Goal: Transaction & Acquisition: Purchase product/service

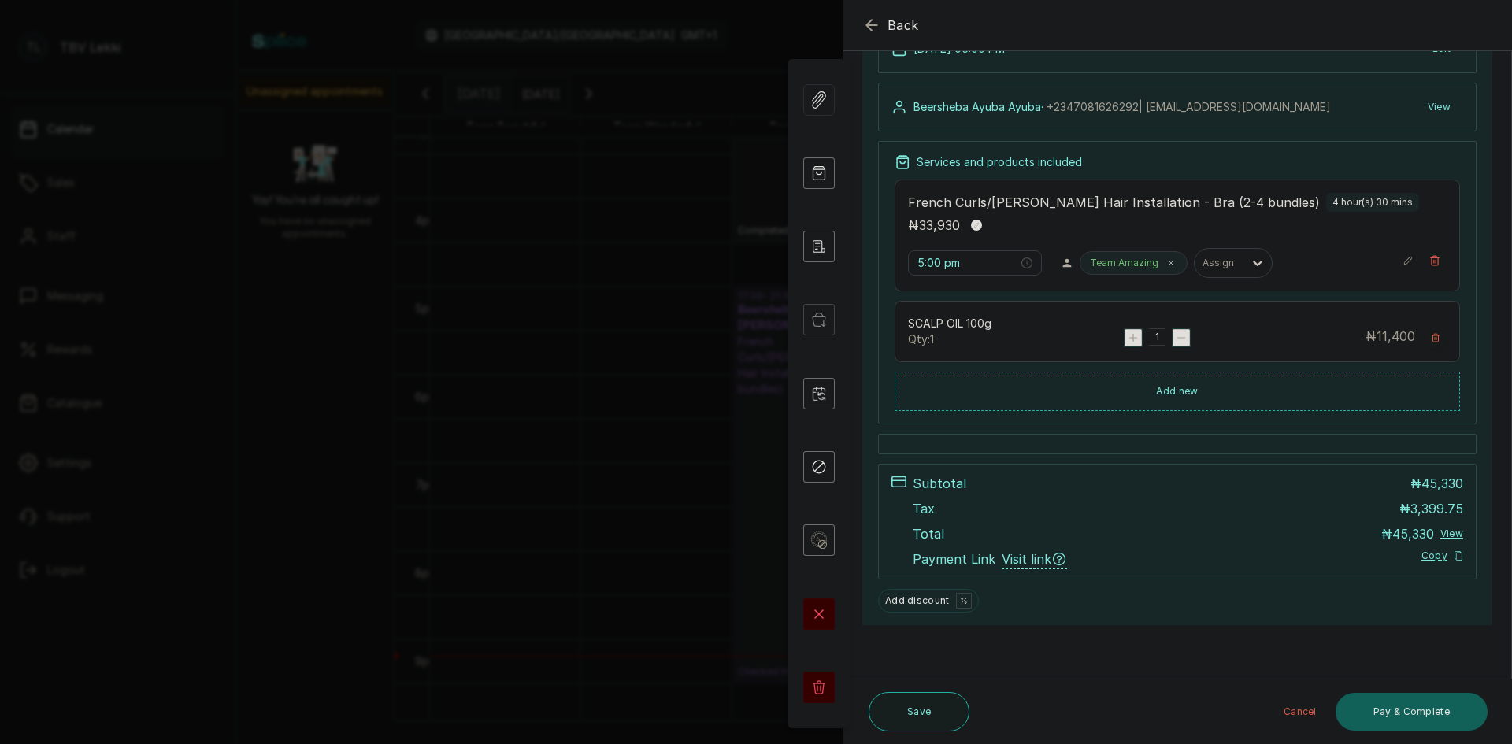
scroll to position [148, 0]
click at [1413, 724] on button "Pay & Complete" at bounding box center [1412, 712] width 152 height 38
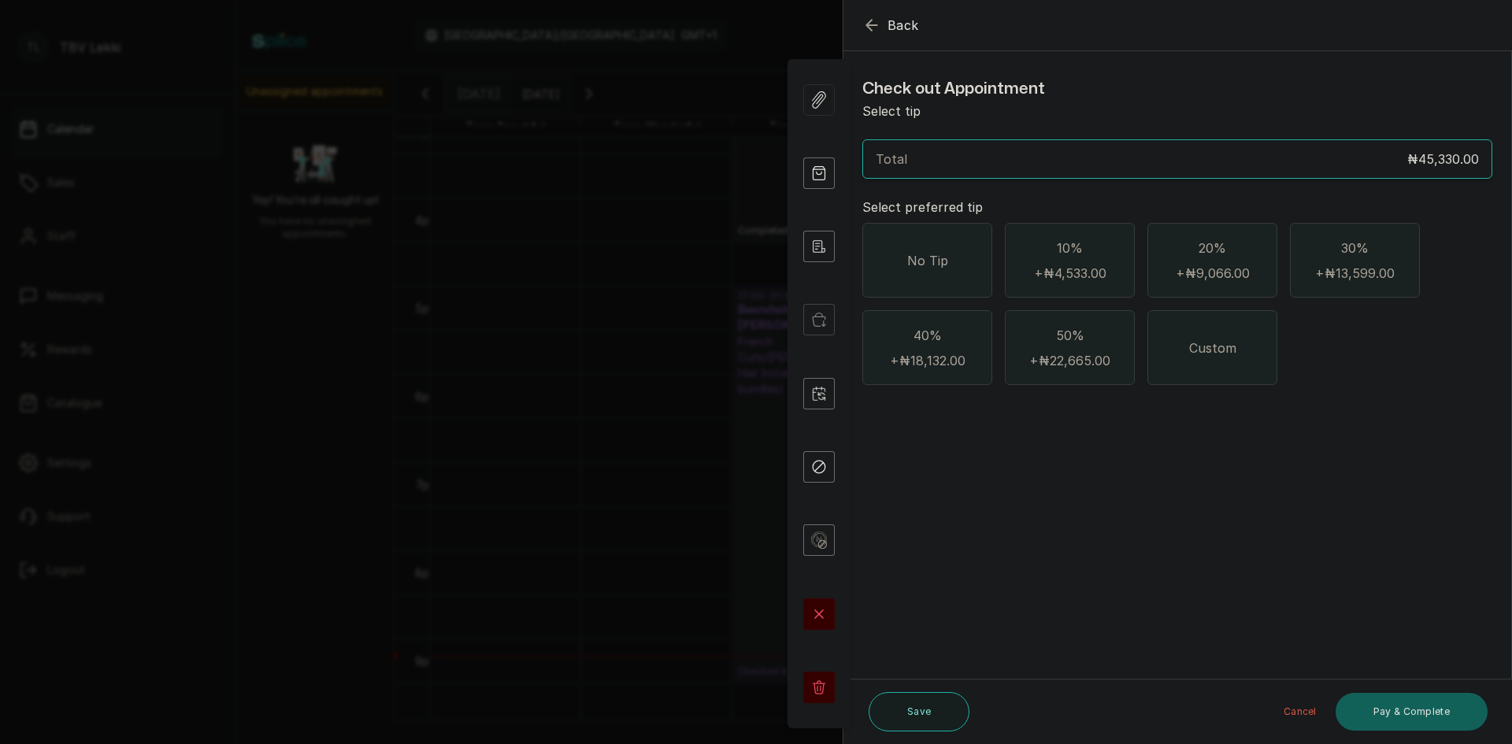
click at [878, 259] on div "No Tip" at bounding box center [927, 260] width 130 height 75
click at [1424, 703] on button "Pay & Complete" at bounding box center [1412, 712] width 152 height 38
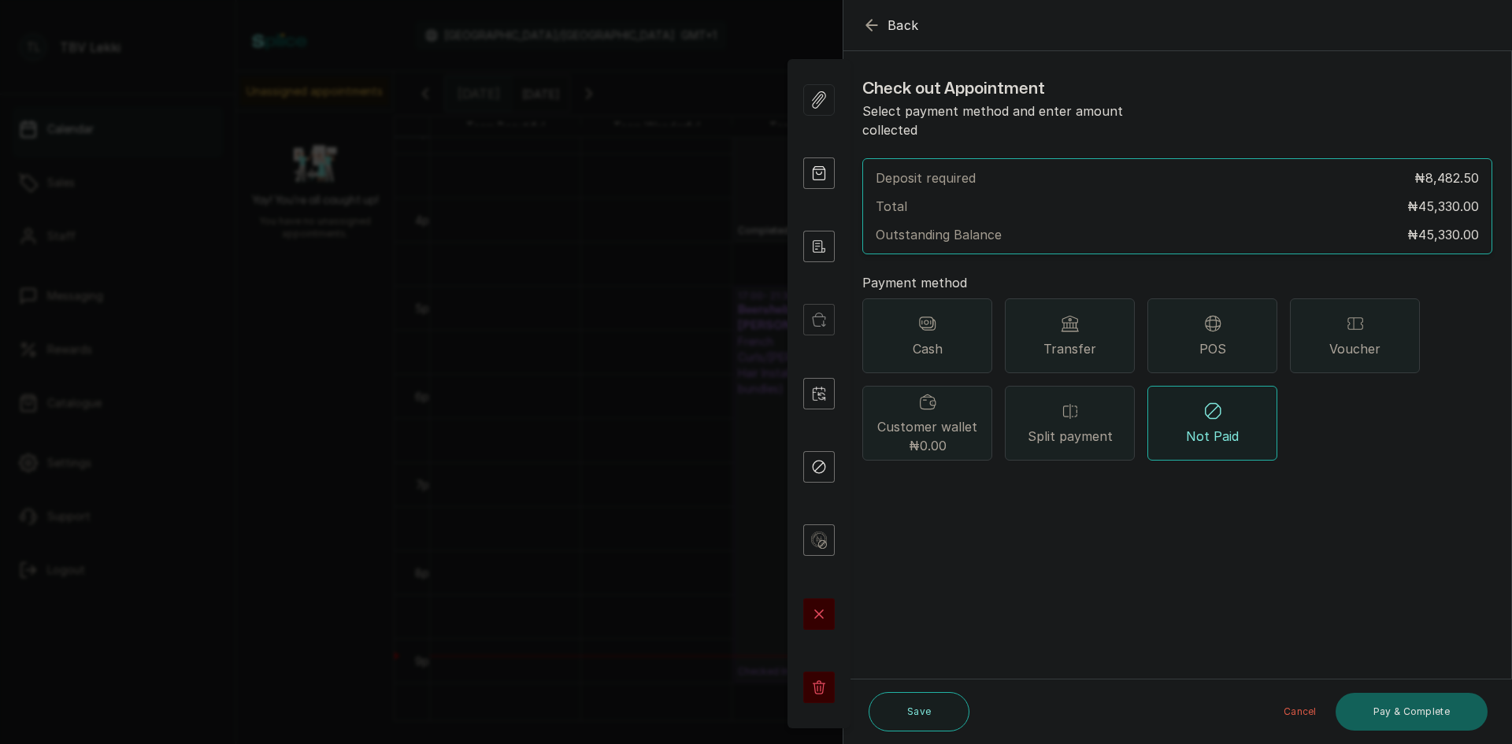
click at [1119, 331] on div "Transfer" at bounding box center [1070, 336] width 130 height 75
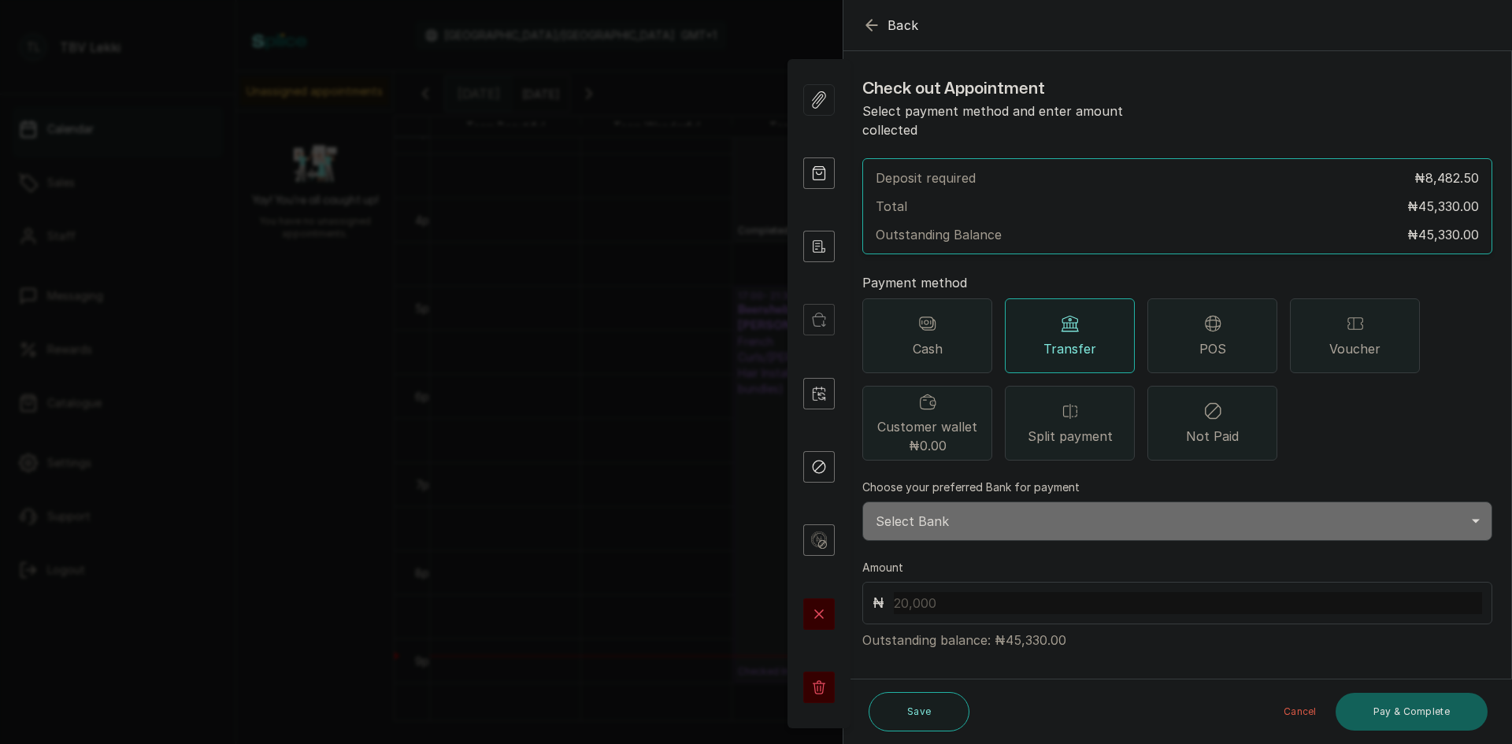
click at [1113, 510] on select "Select Bank TRACTION/TBV LEKKI Paystack-Titan Traction - The braiding vault lek…" at bounding box center [1177, 521] width 630 height 39
select select "118e1c88-eefc-4432-b8b6-73435625d06e"
click at [862, 502] on select "Select Bank TRACTION/TBV LEKKI Paystack-Titan Traction - The braiding vault lek…" at bounding box center [1177, 521] width 630 height 39
click at [1102, 592] on input "text" at bounding box center [1188, 603] width 588 height 22
type input "45,330"
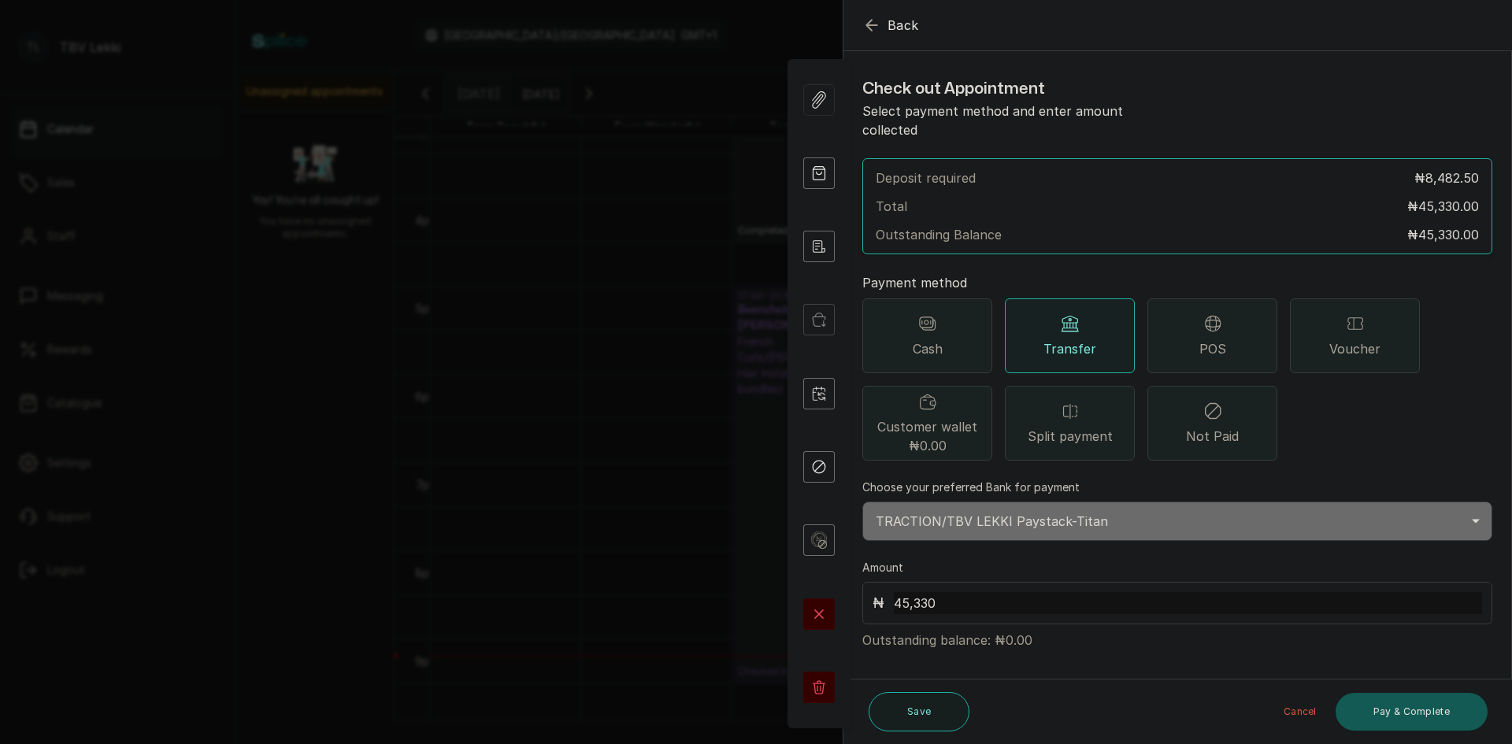
click at [1371, 706] on button "Pay & Complete" at bounding box center [1412, 712] width 152 height 38
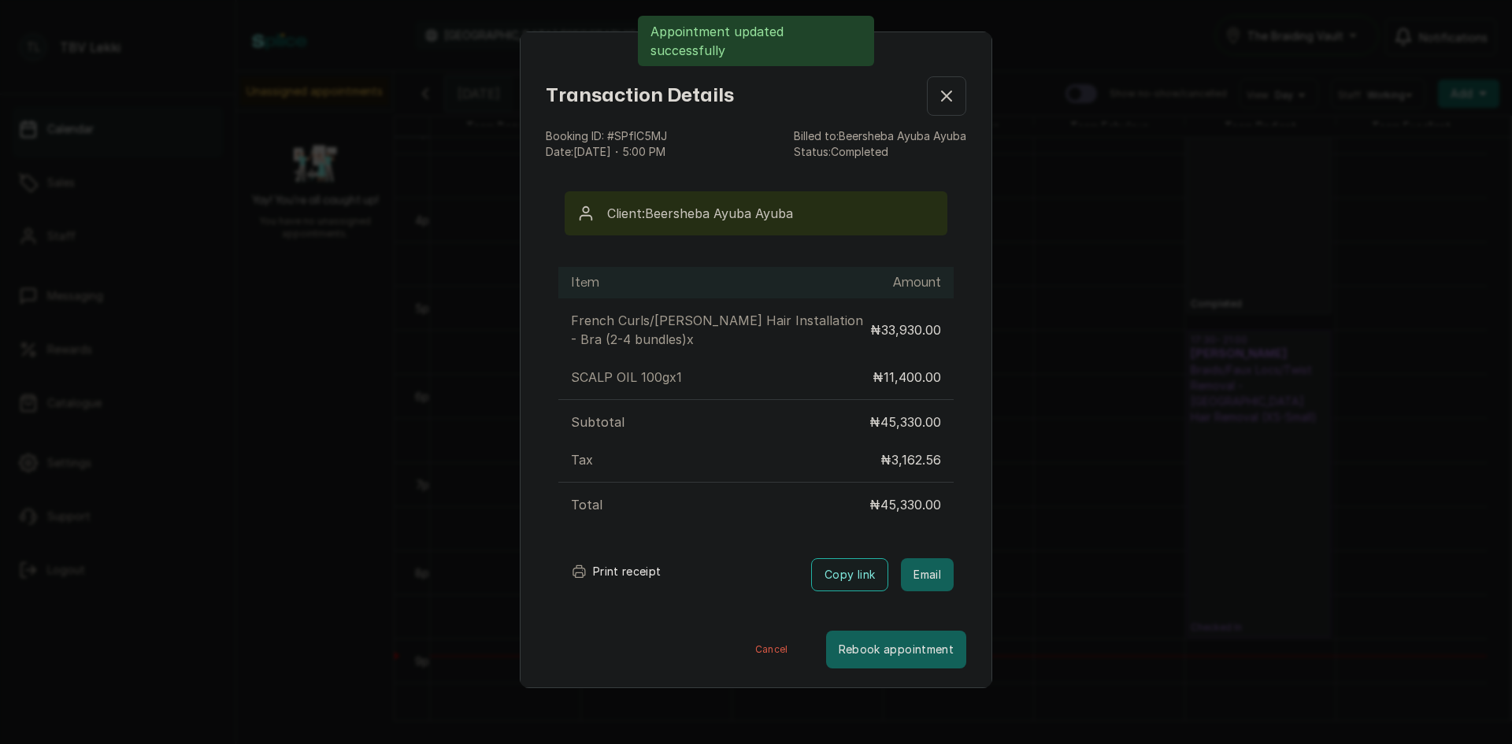
click at [618, 566] on button "Print receipt" at bounding box center [616, 572] width 116 height 32
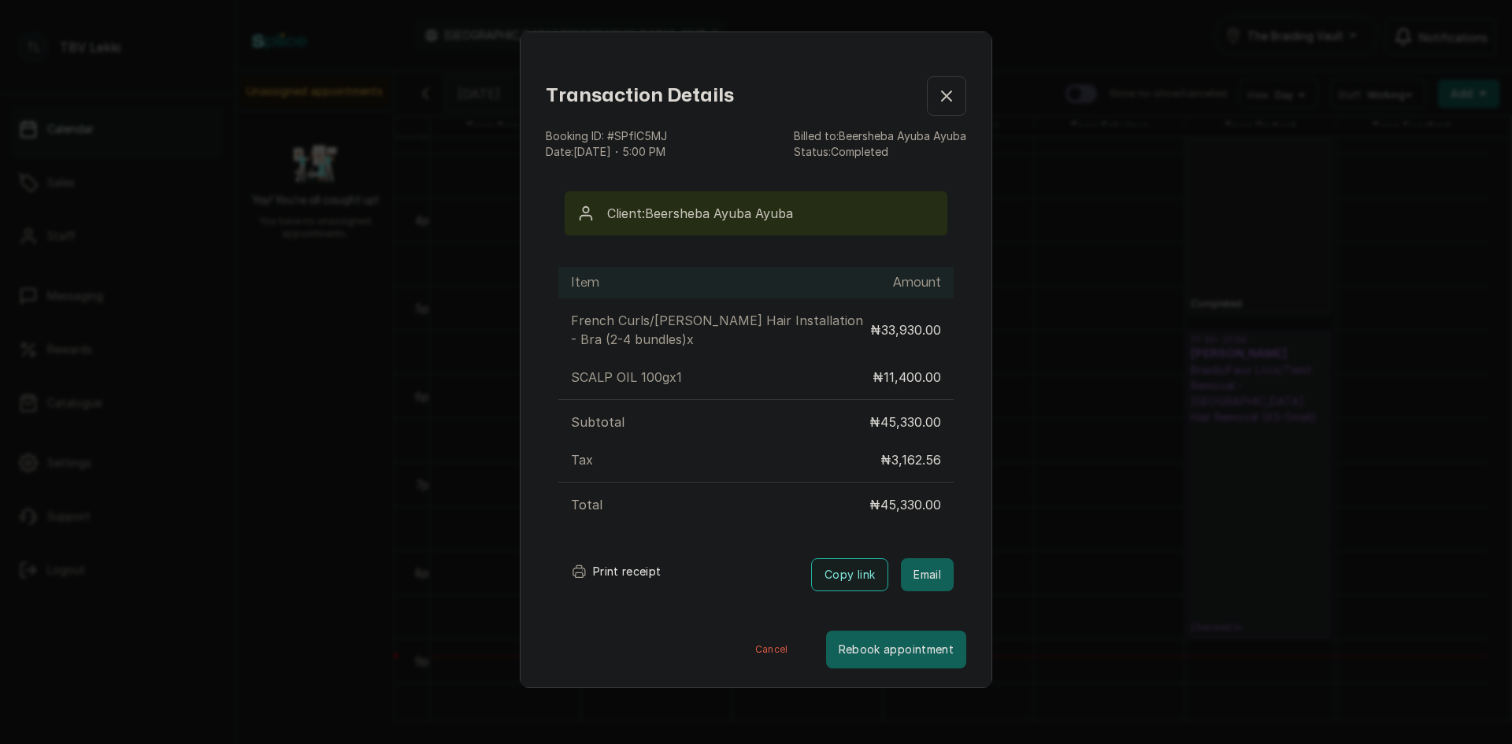
click at [937, 90] on icon "button" at bounding box center [946, 96] width 19 height 19
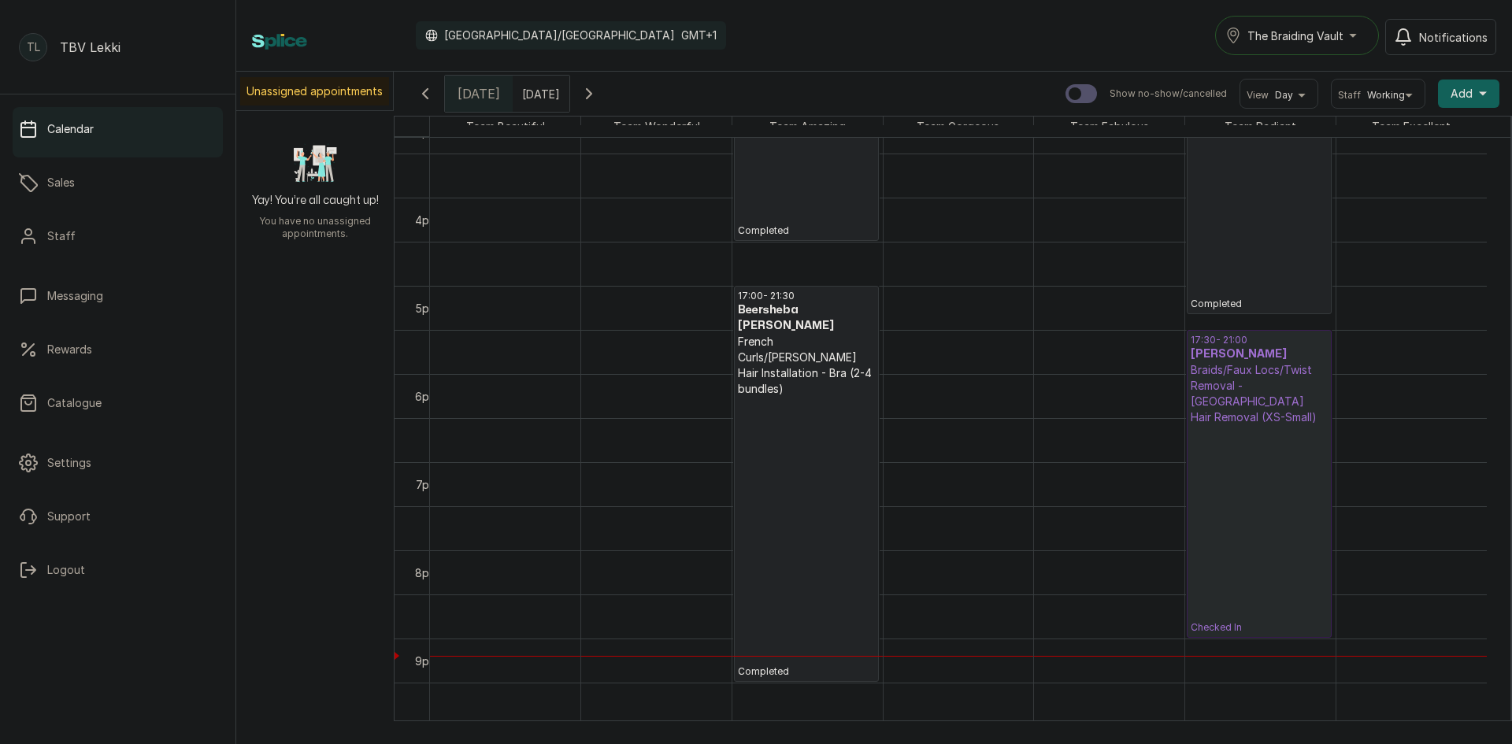
click at [1206, 487] on p "Checked In" at bounding box center [1259, 529] width 137 height 209
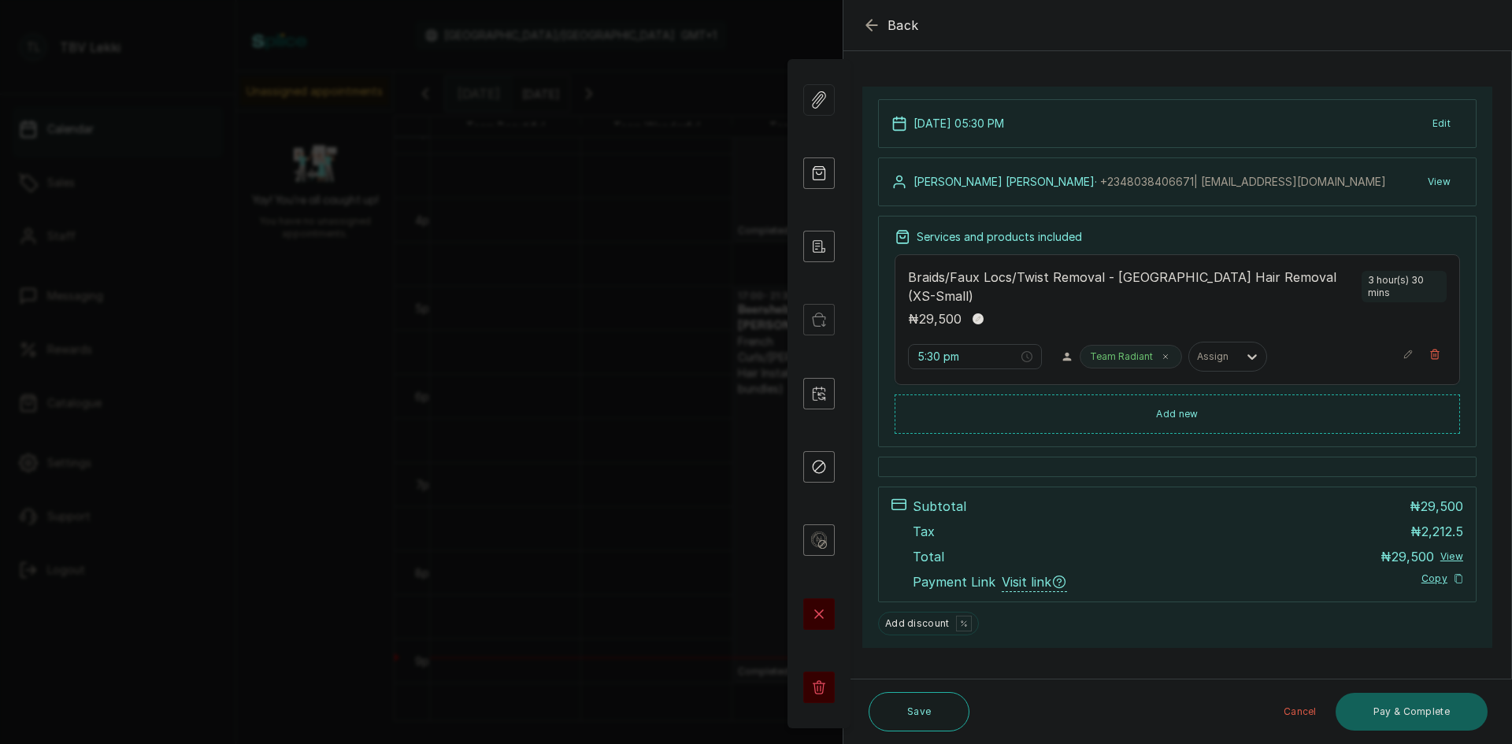
scroll to position [76, 0]
click at [1187, 402] on button "Add new" at bounding box center [1178, 410] width 566 height 38
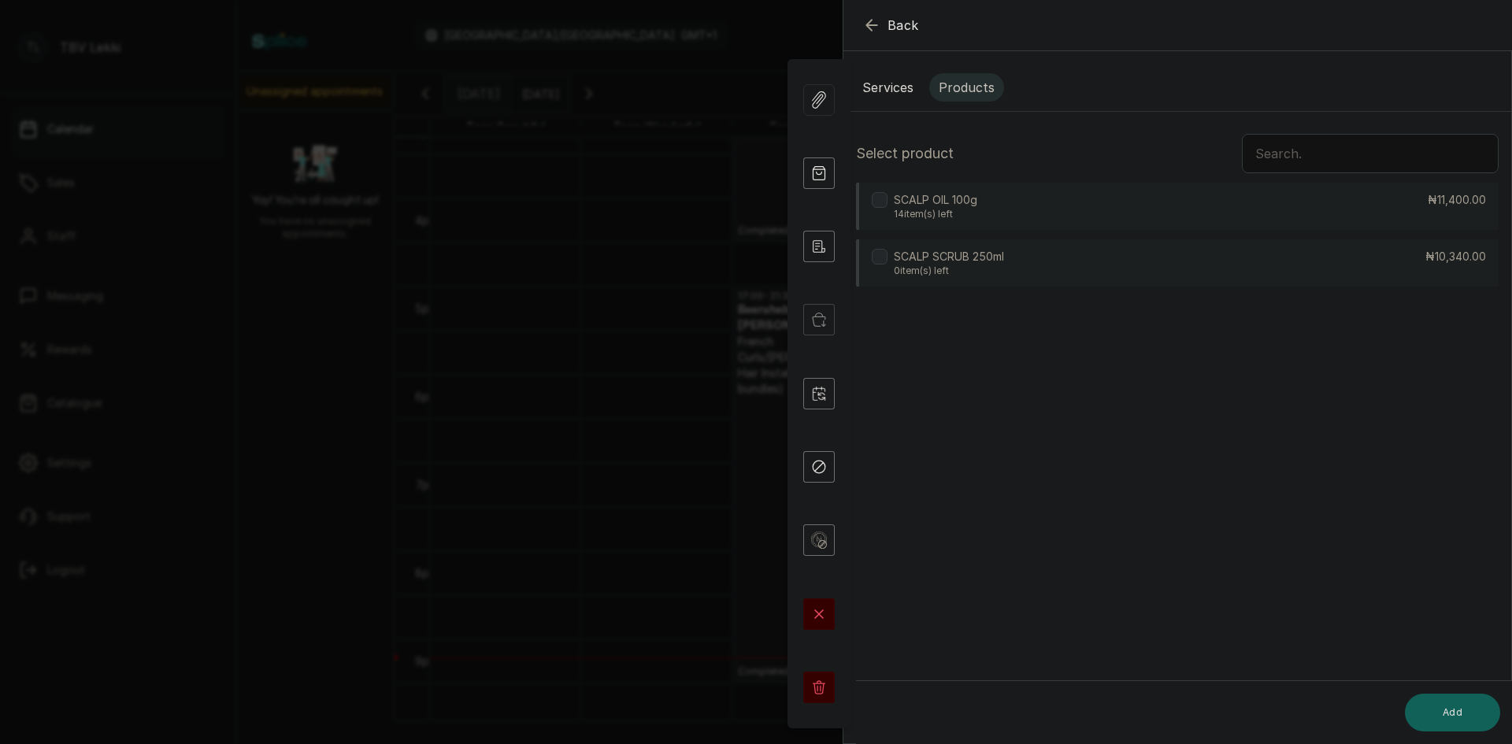
click at [1345, 154] on input "text" at bounding box center [1370, 153] width 257 height 39
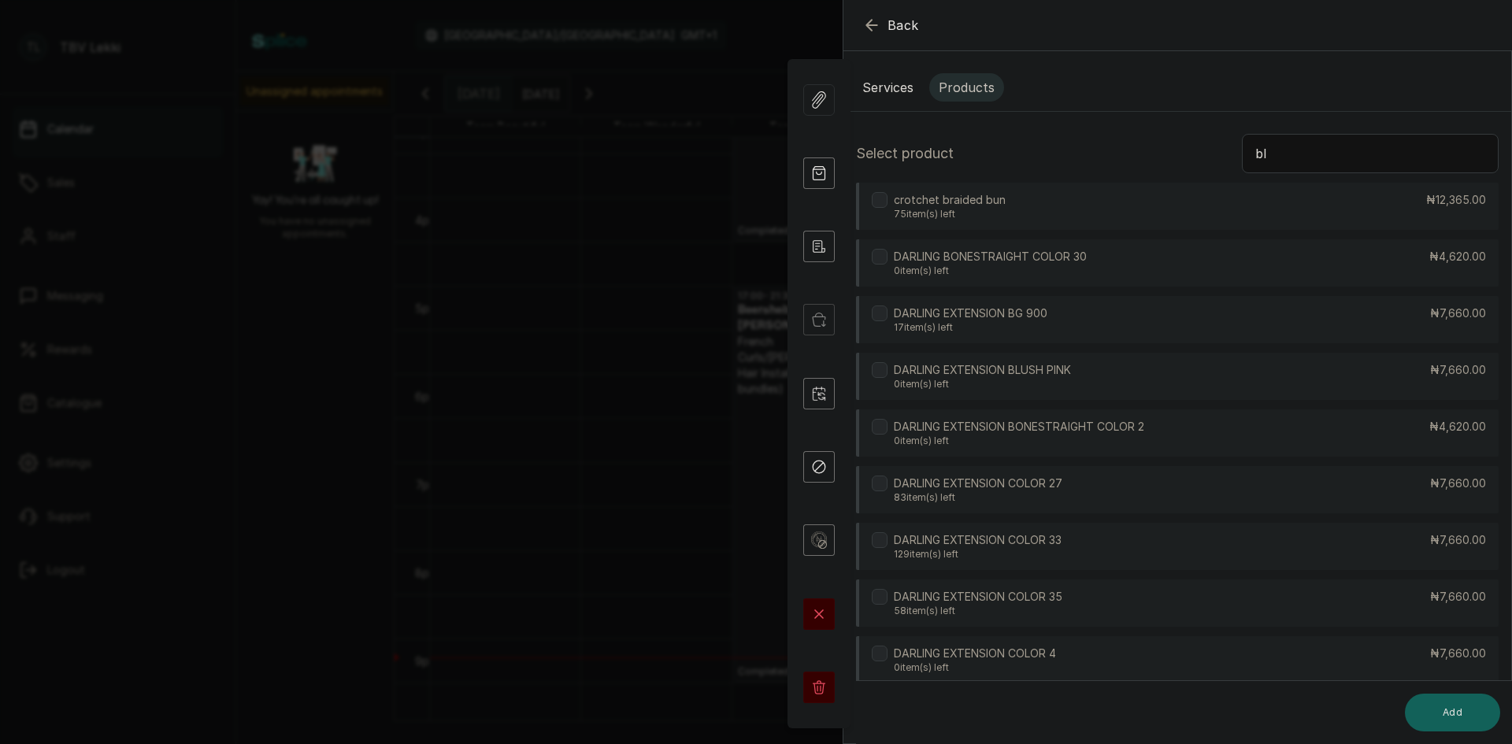
type input "blo"
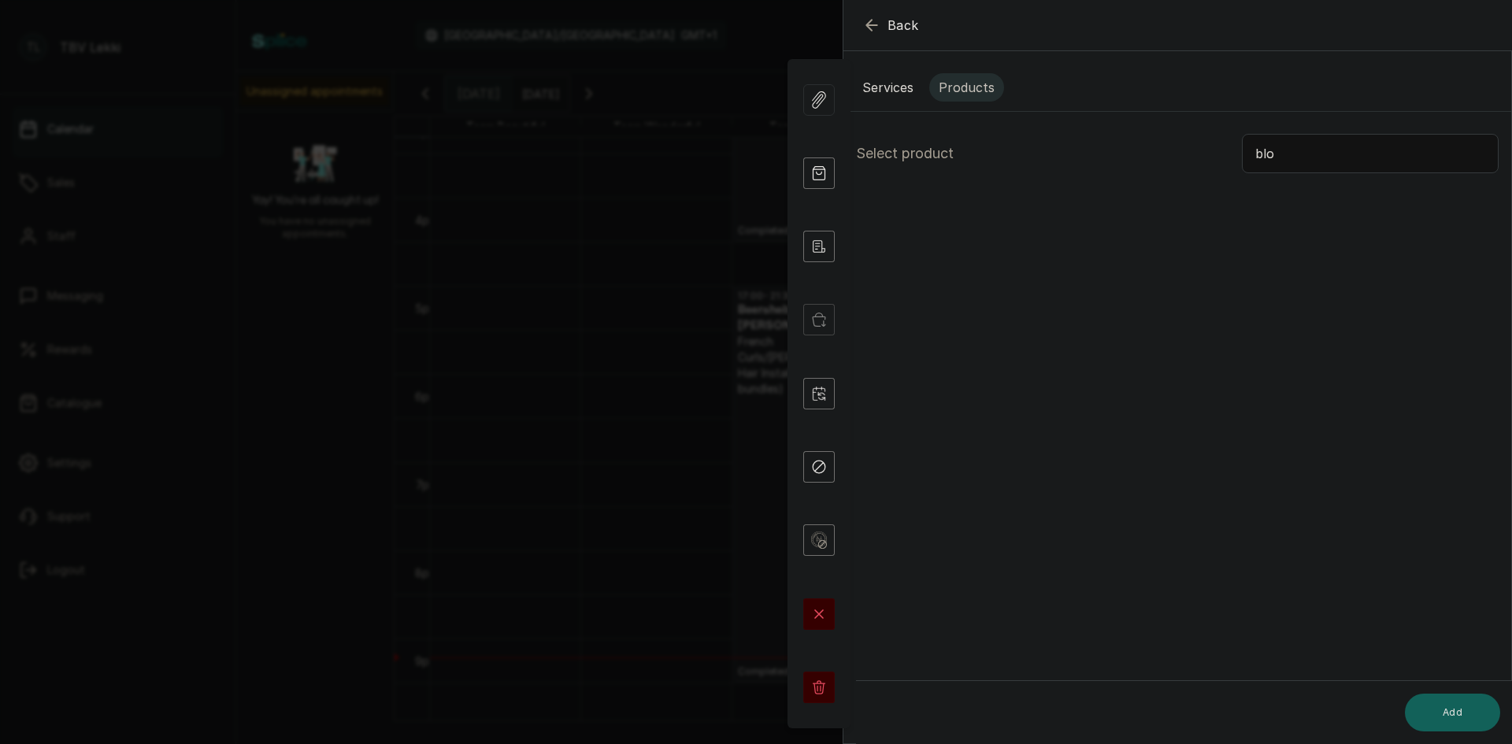
drag, startPoint x: 1263, startPoint y: 158, endPoint x: 1183, endPoint y: 158, distance: 79.6
click at [1183, 158] on div "Select product blo" at bounding box center [1177, 153] width 643 height 39
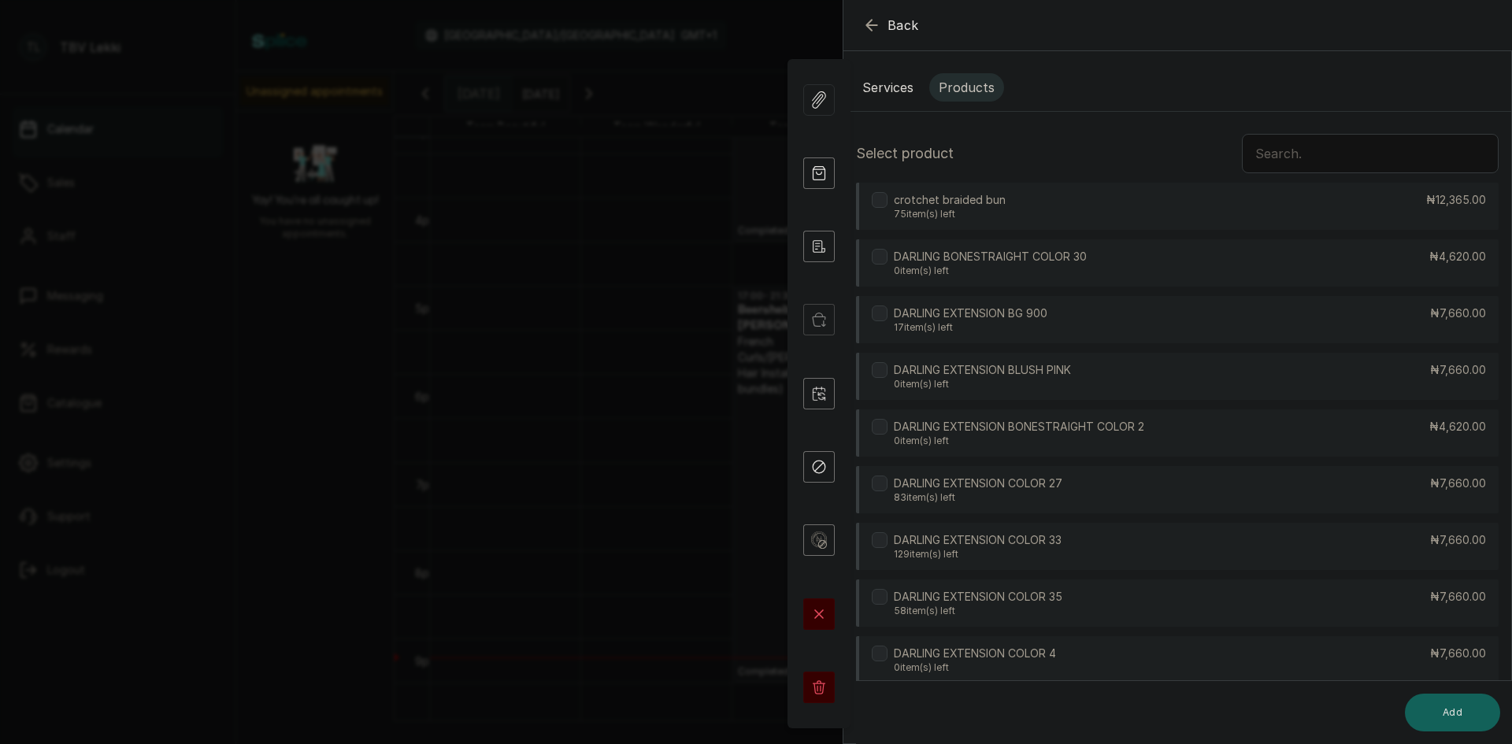
click at [884, 94] on button "Services" at bounding box center [888, 87] width 70 height 28
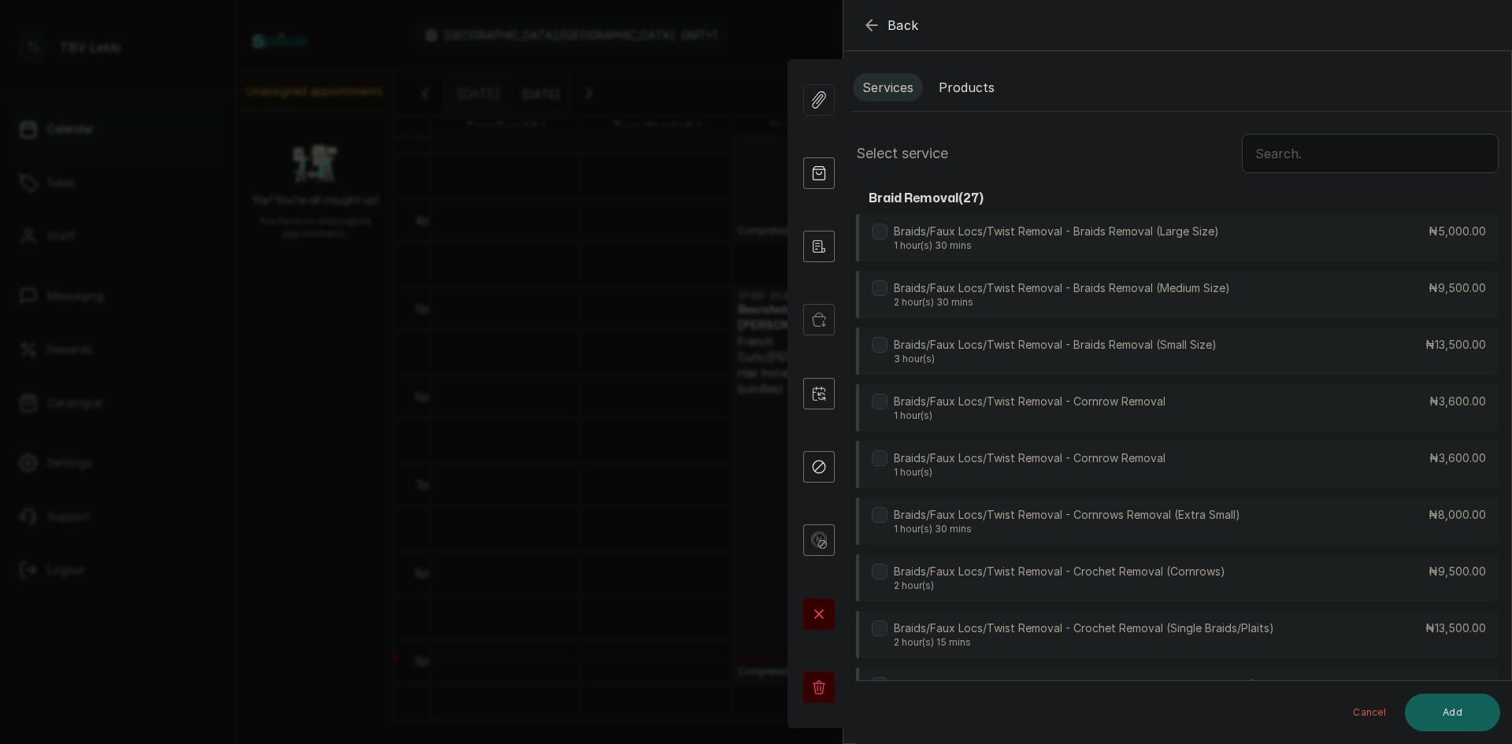
click at [1343, 148] on input "text" at bounding box center [1370, 153] width 257 height 39
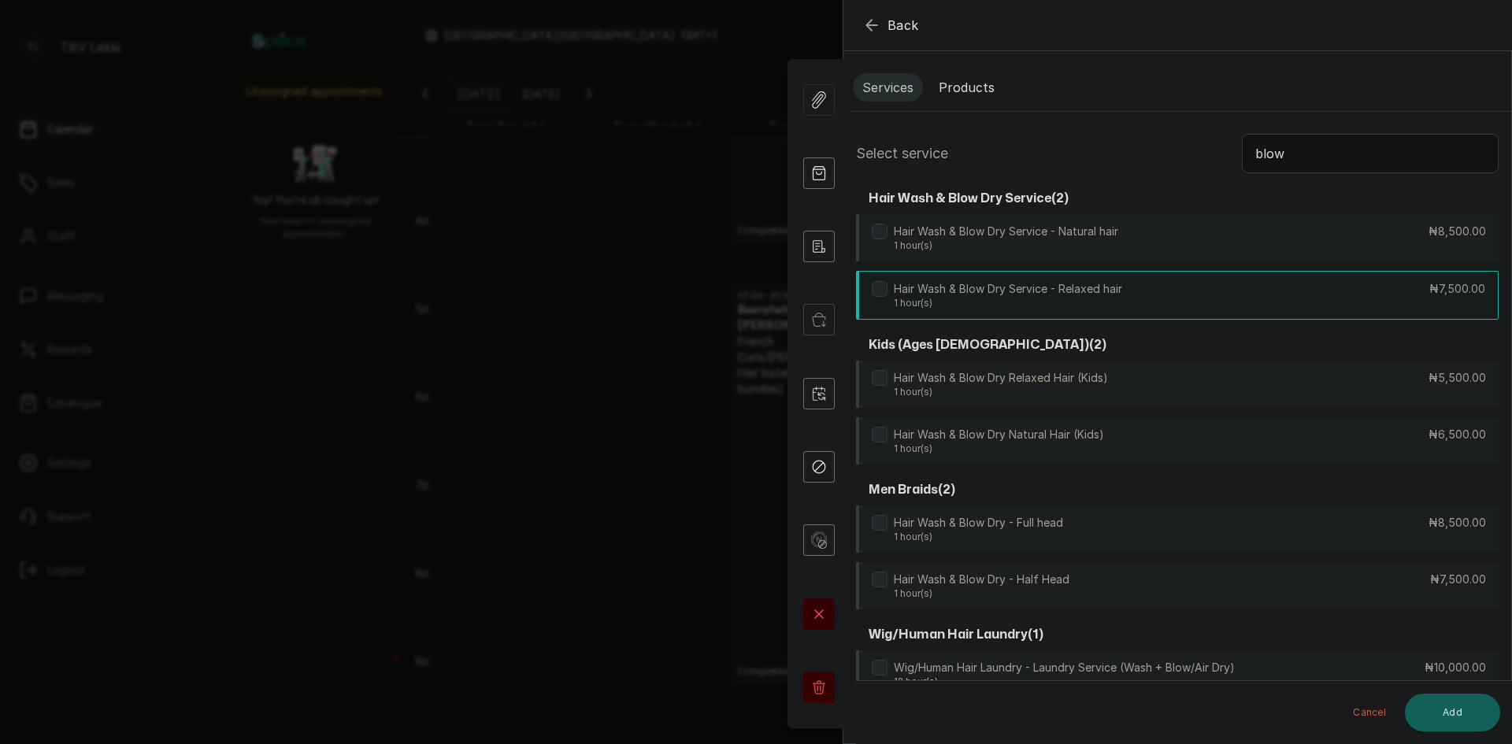
type input "blow"
click at [1057, 287] on p "Hair Wash & Blow Dry Service - Relaxed hair" at bounding box center [1008, 289] width 228 height 16
click at [1443, 701] on button "Add" at bounding box center [1452, 713] width 95 height 38
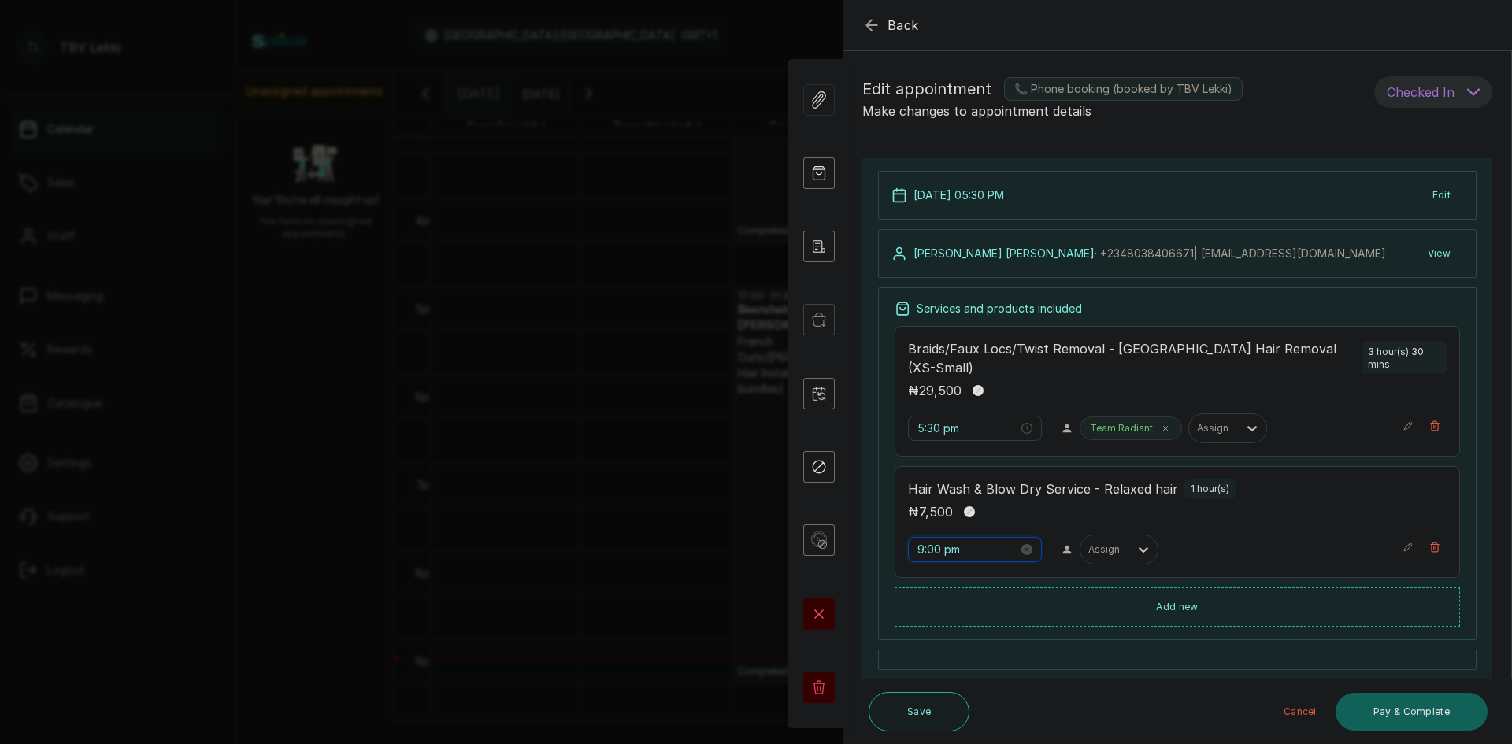
click at [970, 541] on input "9:00 pm" at bounding box center [968, 549] width 101 height 17
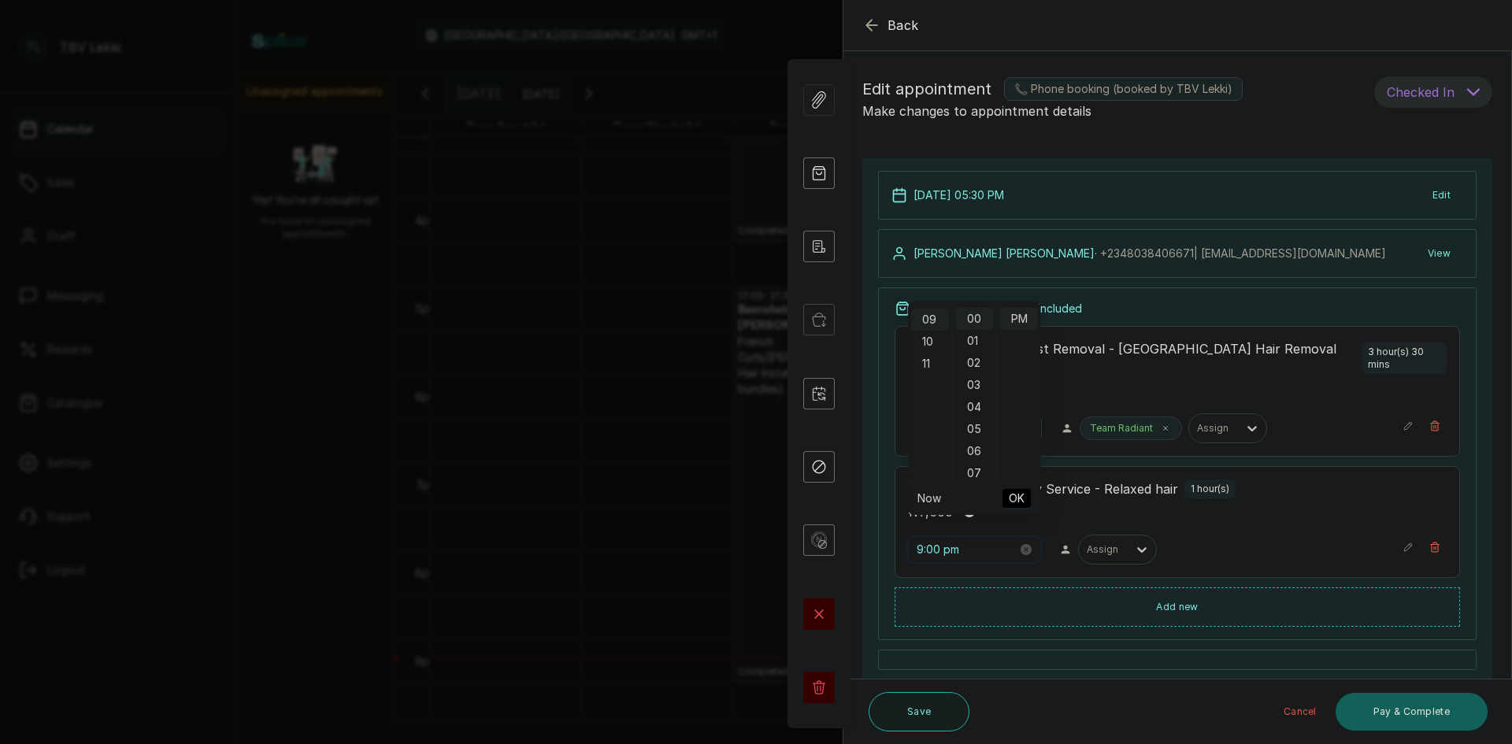
scroll to position [198, 0]
click at [943, 314] on div "09" at bounding box center [930, 319] width 38 height 22
click at [926, 328] on div "05" at bounding box center [930, 325] width 38 height 22
click at [974, 473] on div "30" at bounding box center [975, 477] width 38 height 22
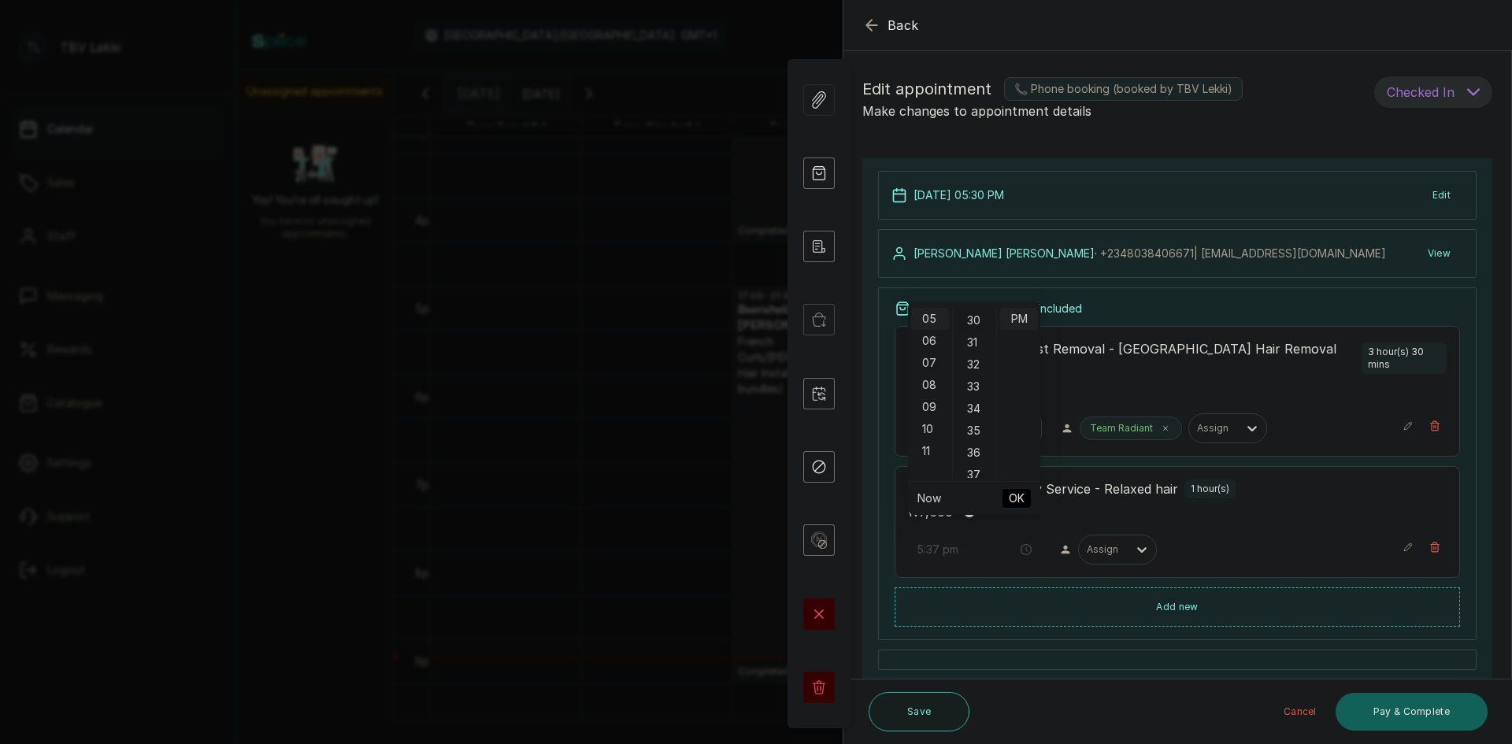
scroll to position [662, 0]
type input "5:30 pm"
click at [1022, 499] on span "OK" at bounding box center [1017, 499] width 16 height 30
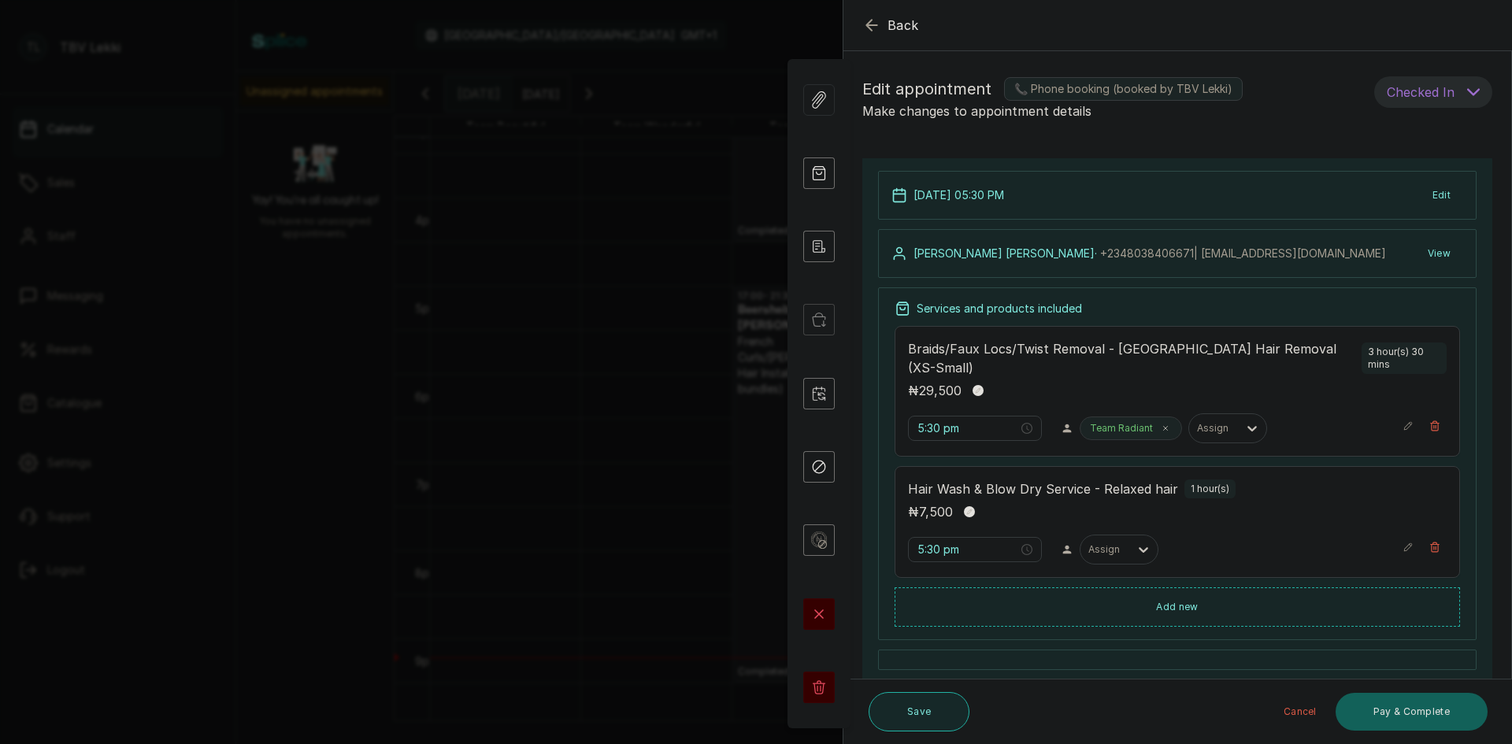
click at [932, 704] on button "Save" at bounding box center [919, 711] width 101 height 39
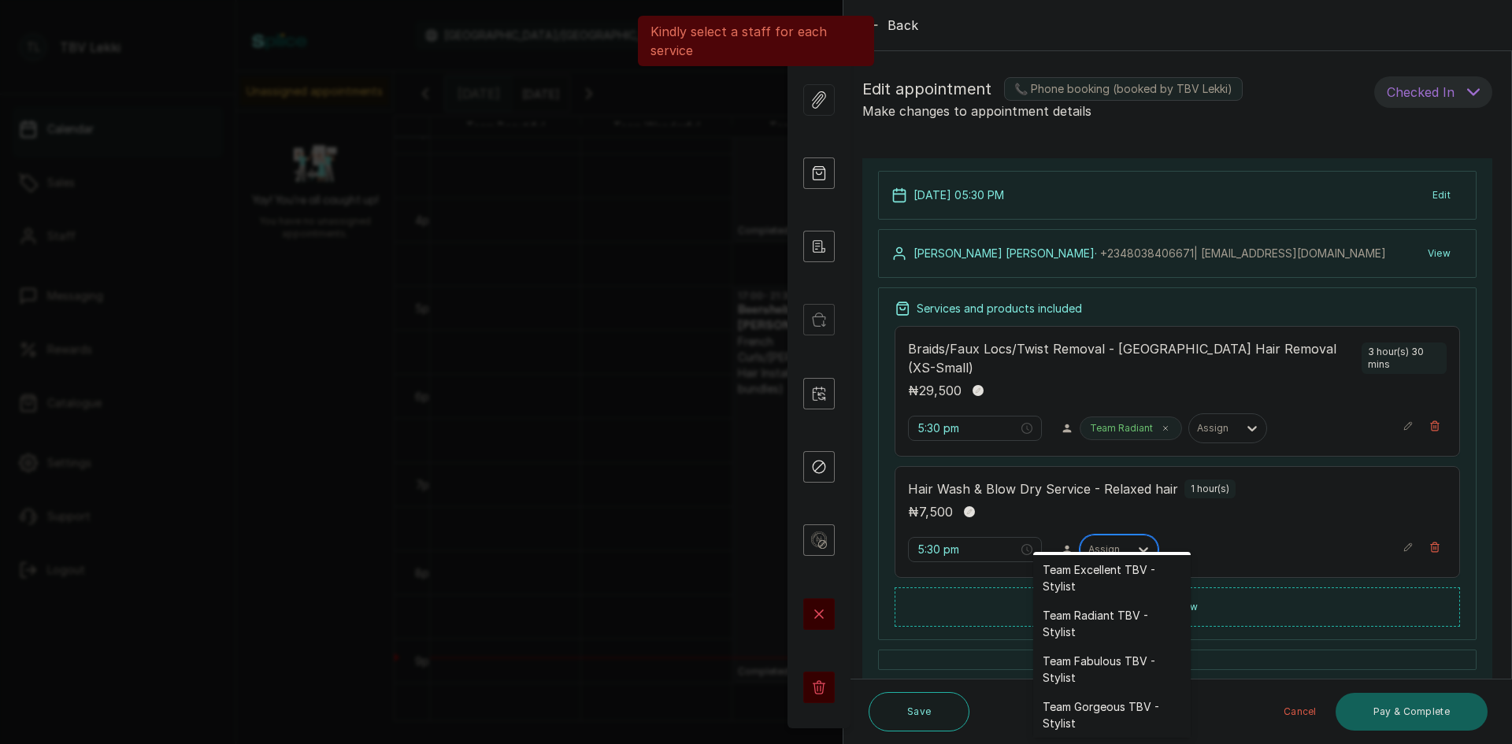
click at [1130, 536] on div at bounding box center [1144, 550] width 28 height 28
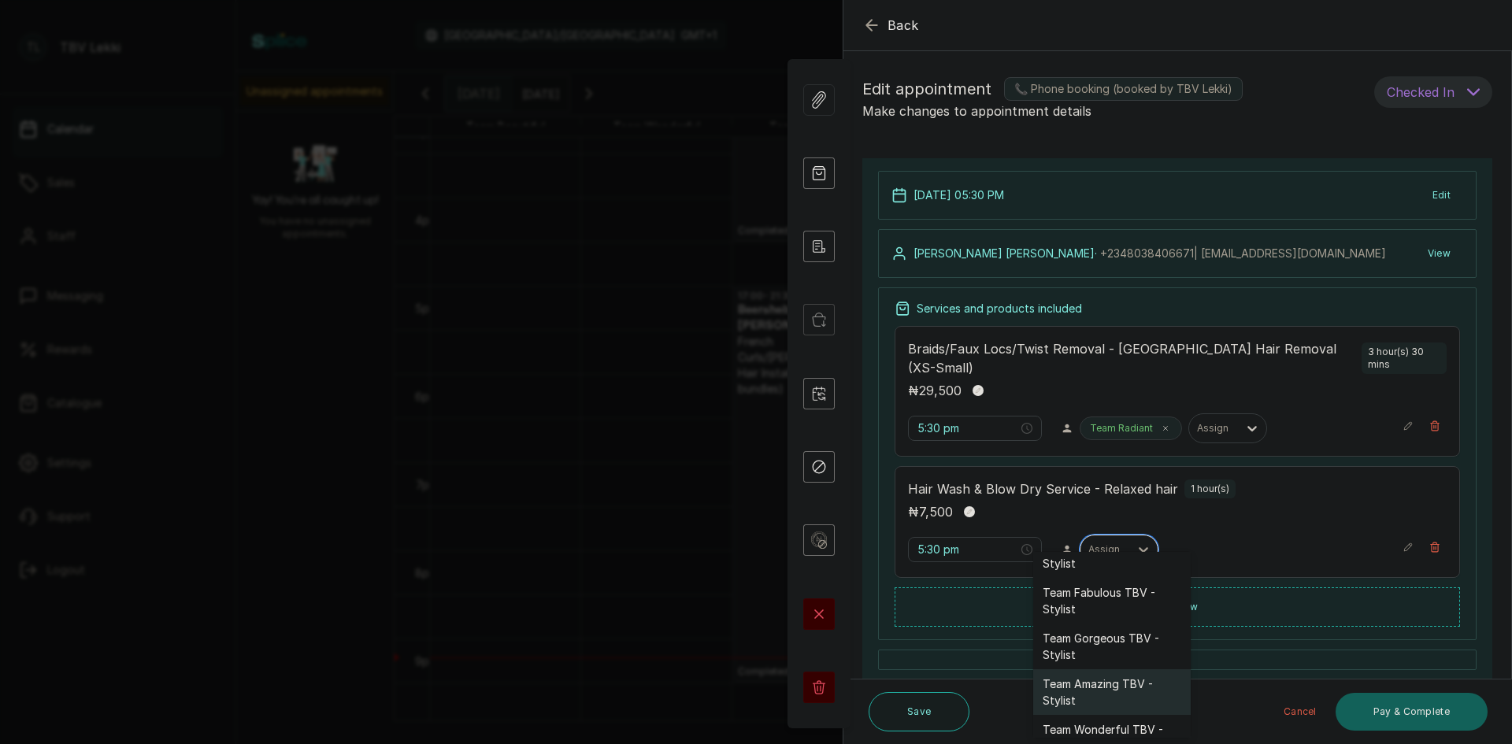
scroll to position [61, 0]
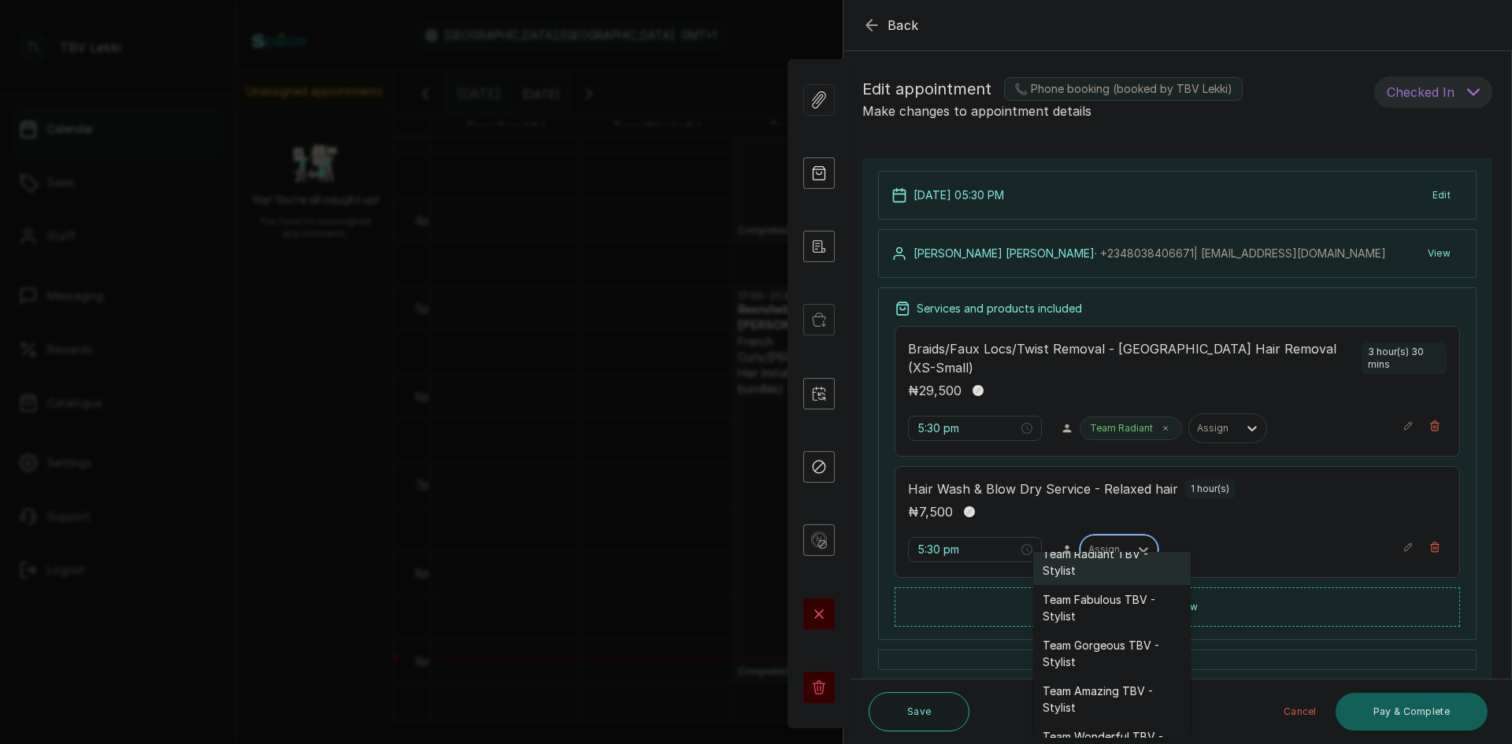
click at [1121, 553] on div "Team Radiant TBV - Stylist" at bounding box center [1112, 563] width 158 height 46
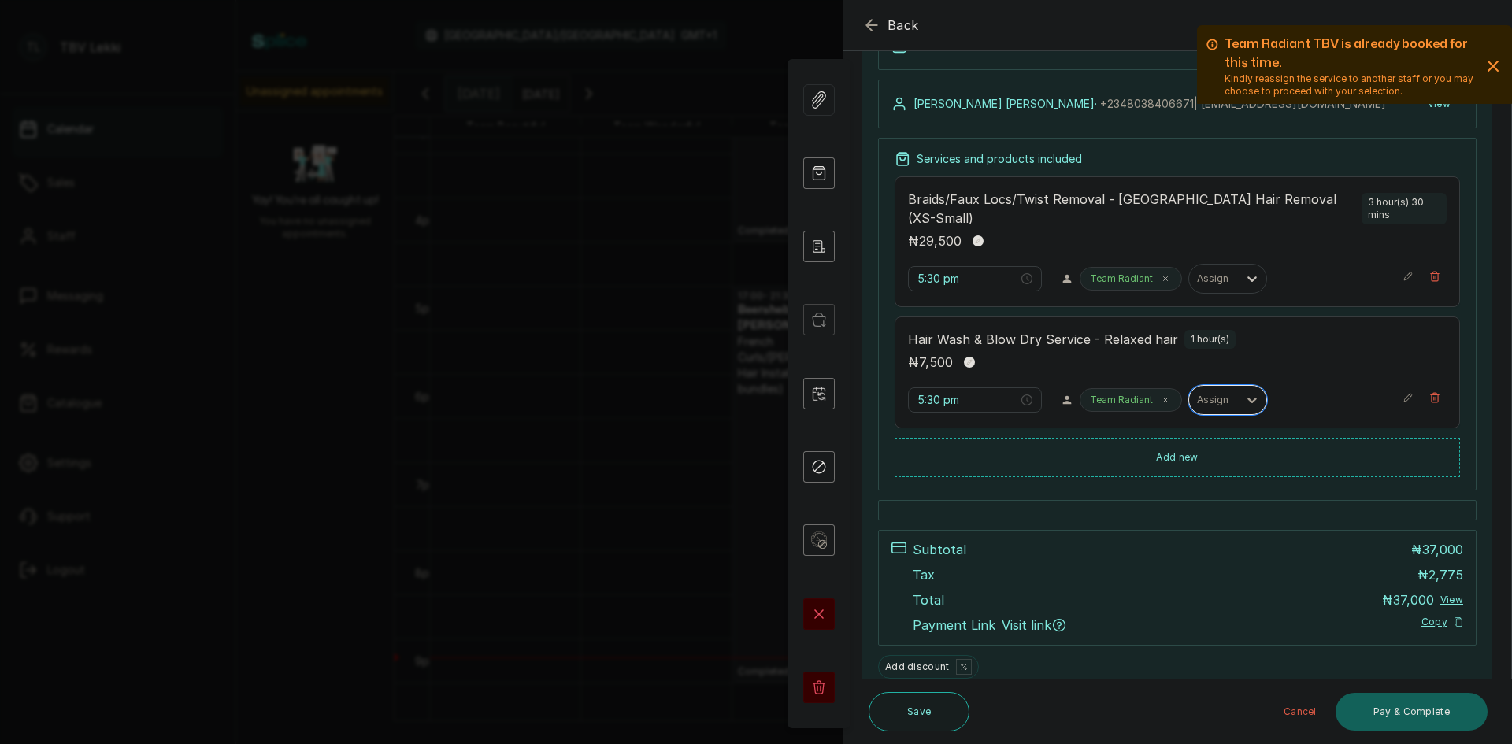
scroll to position [198, 0]
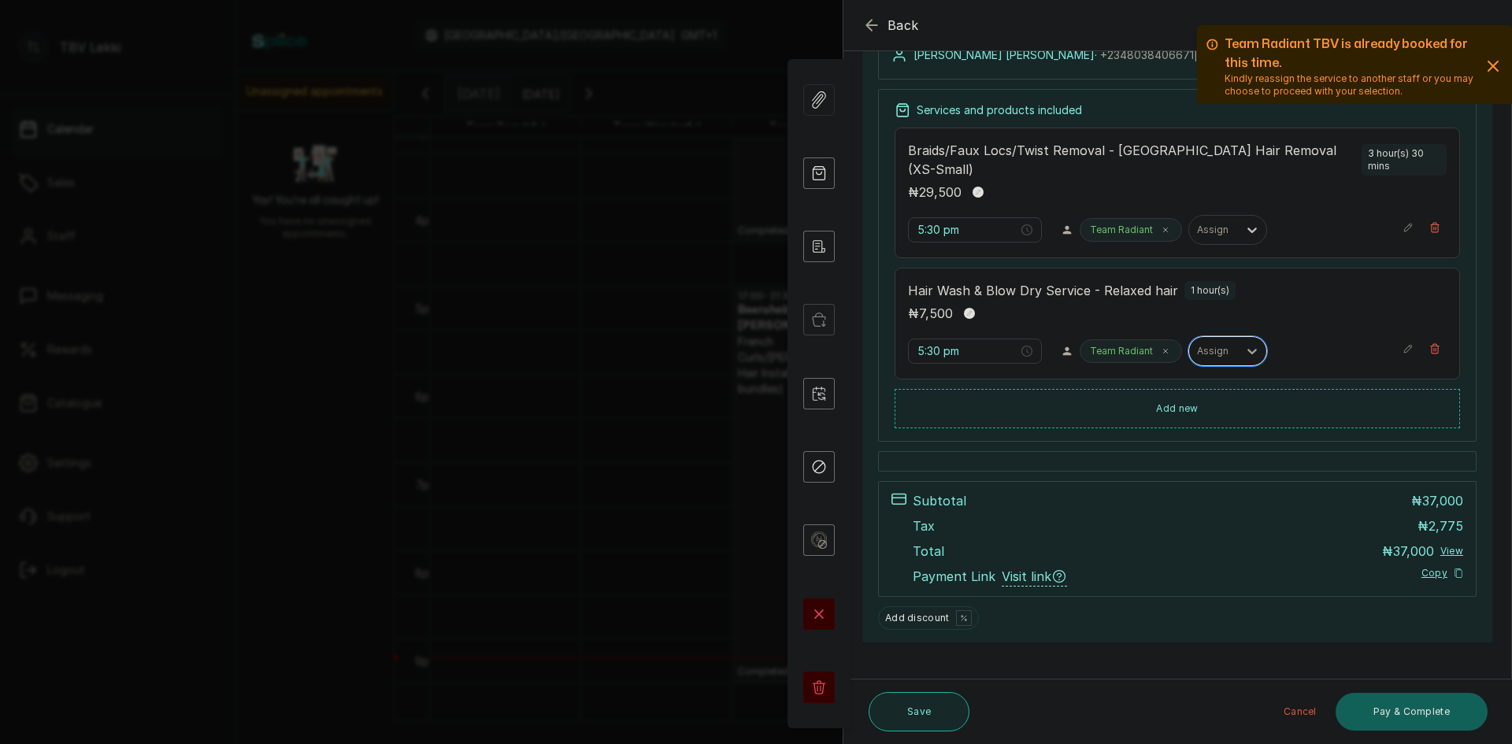
click at [926, 706] on button "Save" at bounding box center [919, 711] width 101 height 39
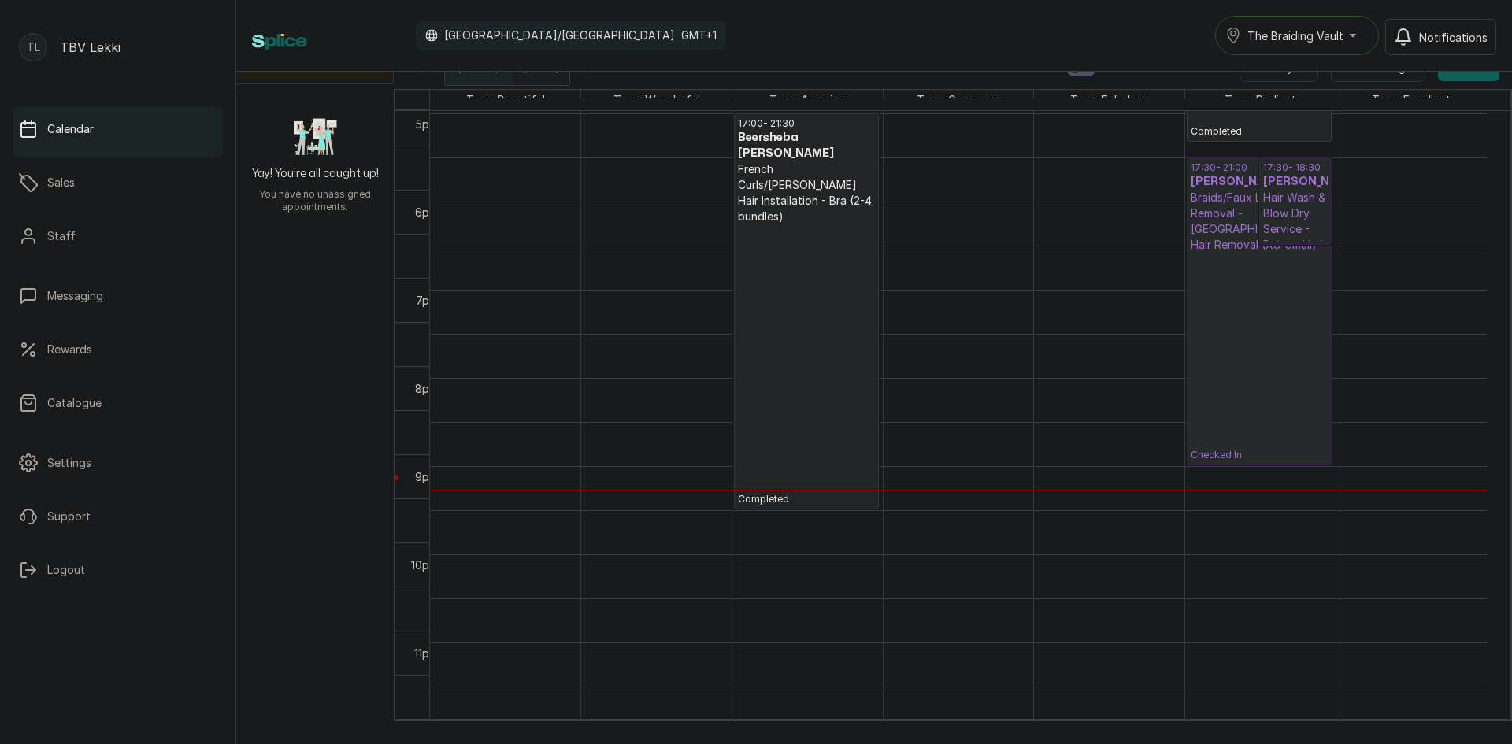
scroll to position [0, 0]
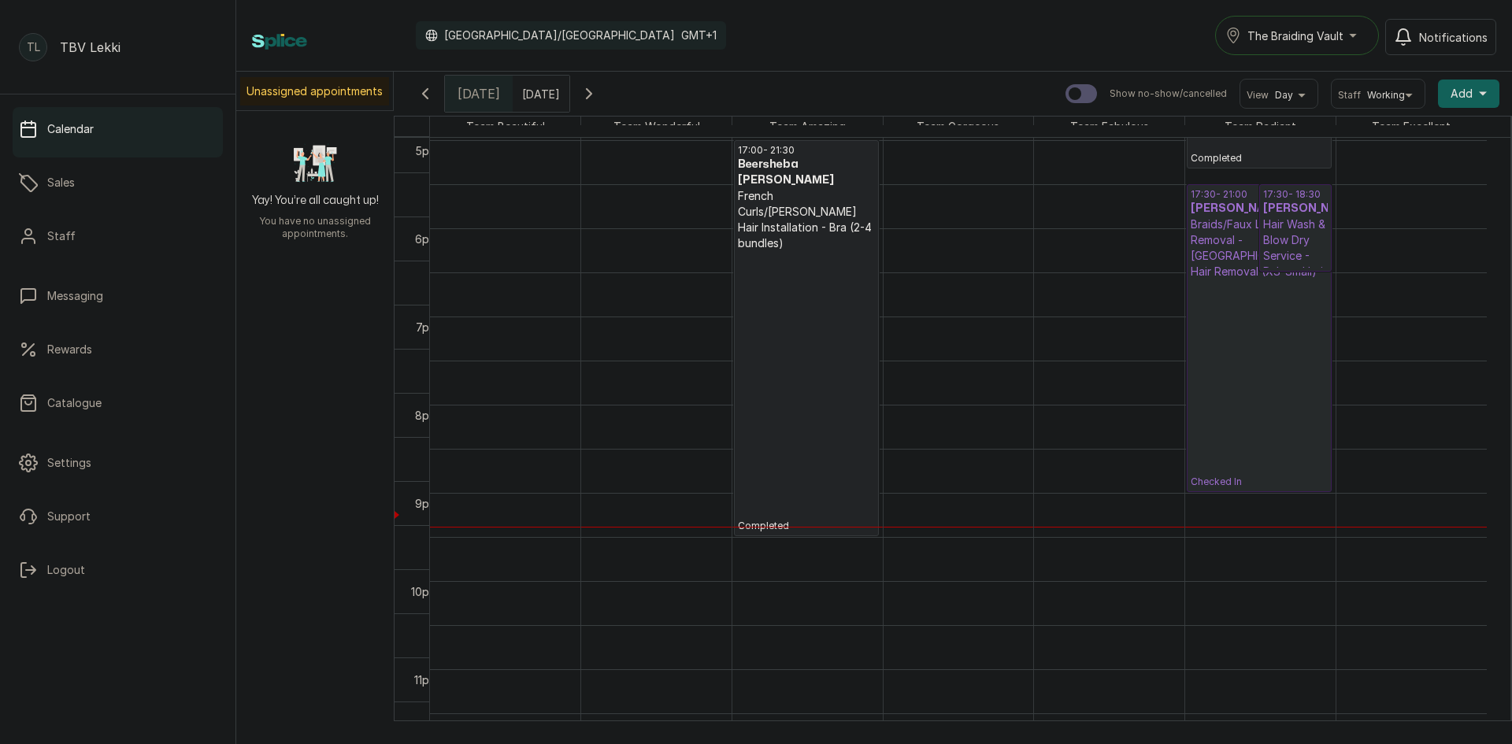
click at [1253, 345] on p "Checked In" at bounding box center [1259, 384] width 137 height 209
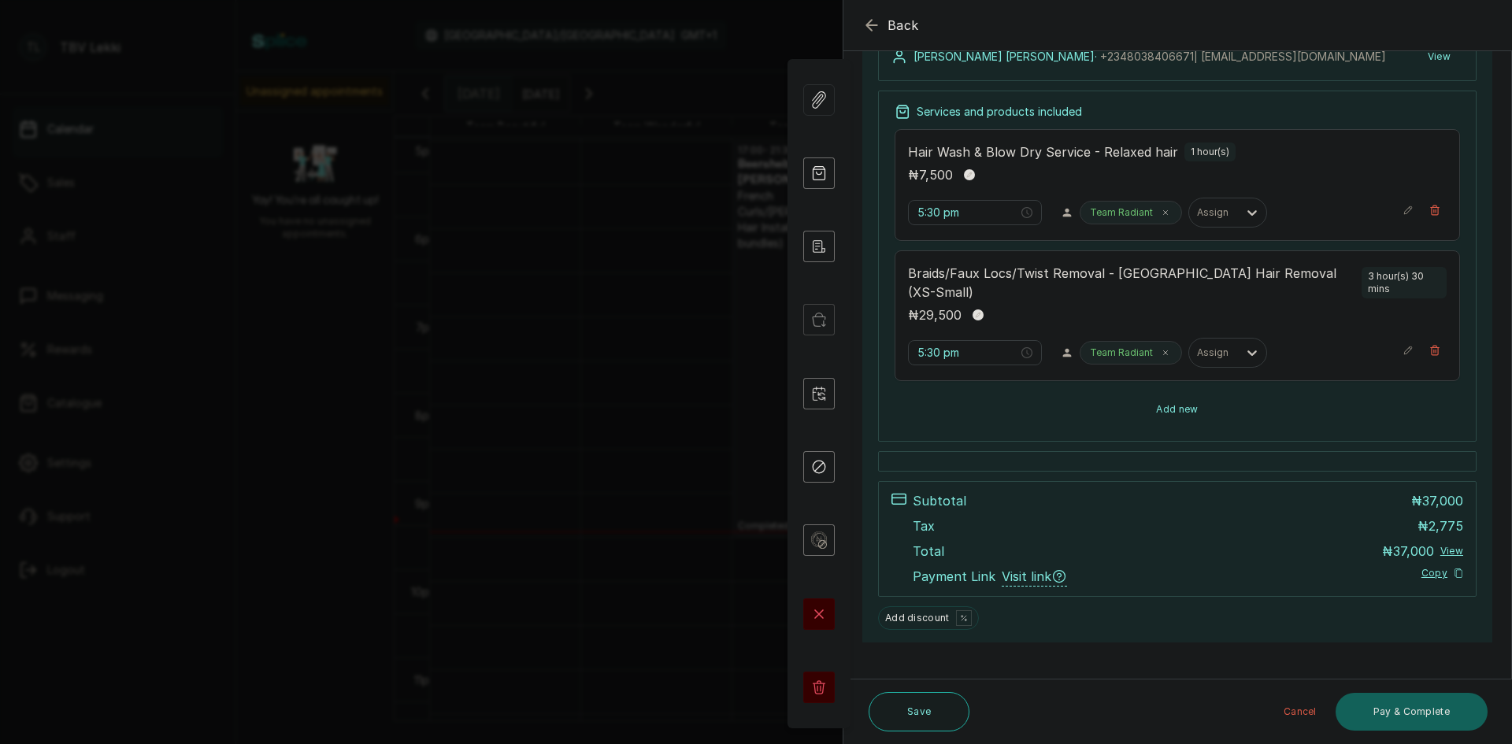
scroll to position [198, 0]
click at [1410, 703] on button "Pay & Complete" at bounding box center [1412, 712] width 152 height 38
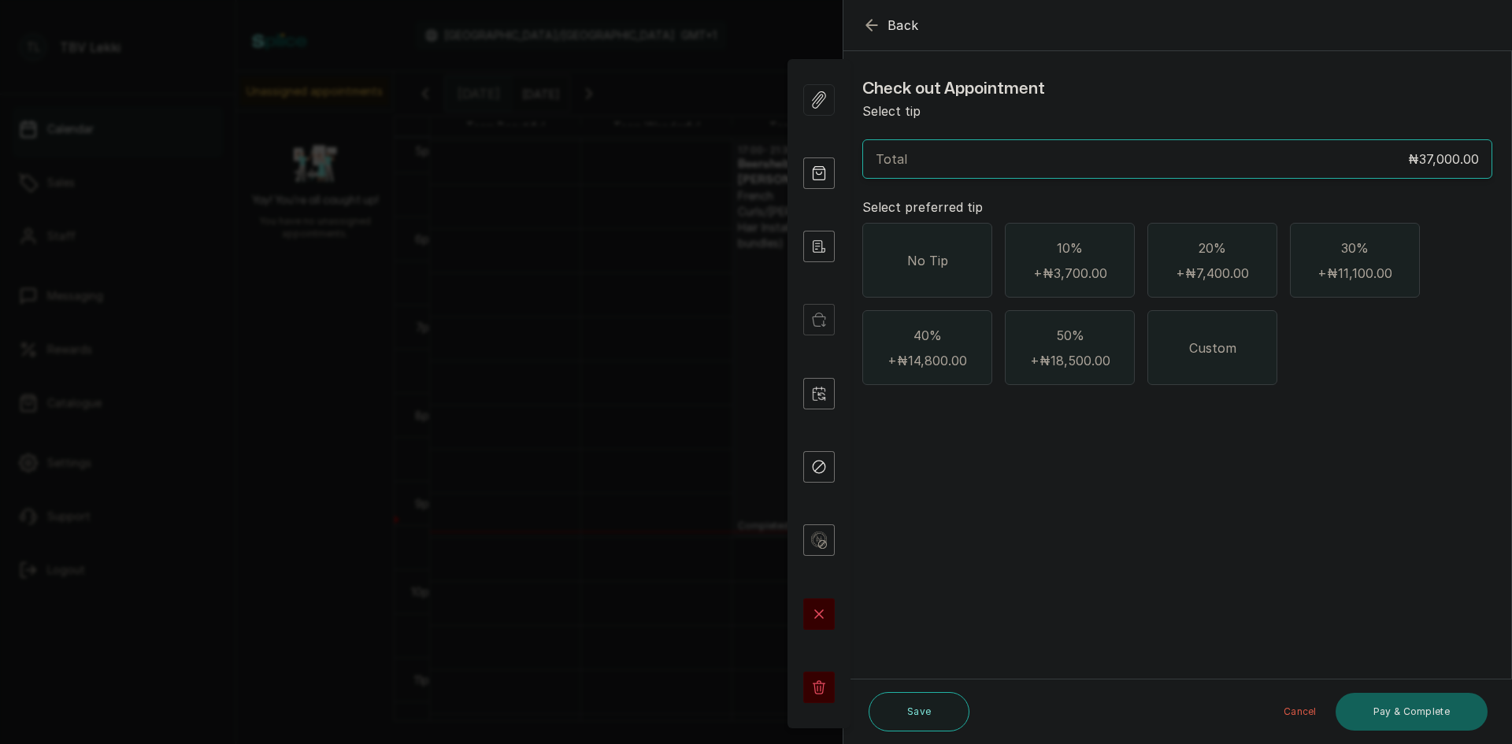
click at [939, 246] on div "No Tip" at bounding box center [927, 260] width 130 height 75
click at [1405, 700] on button "Pay & Complete" at bounding box center [1412, 712] width 152 height 38
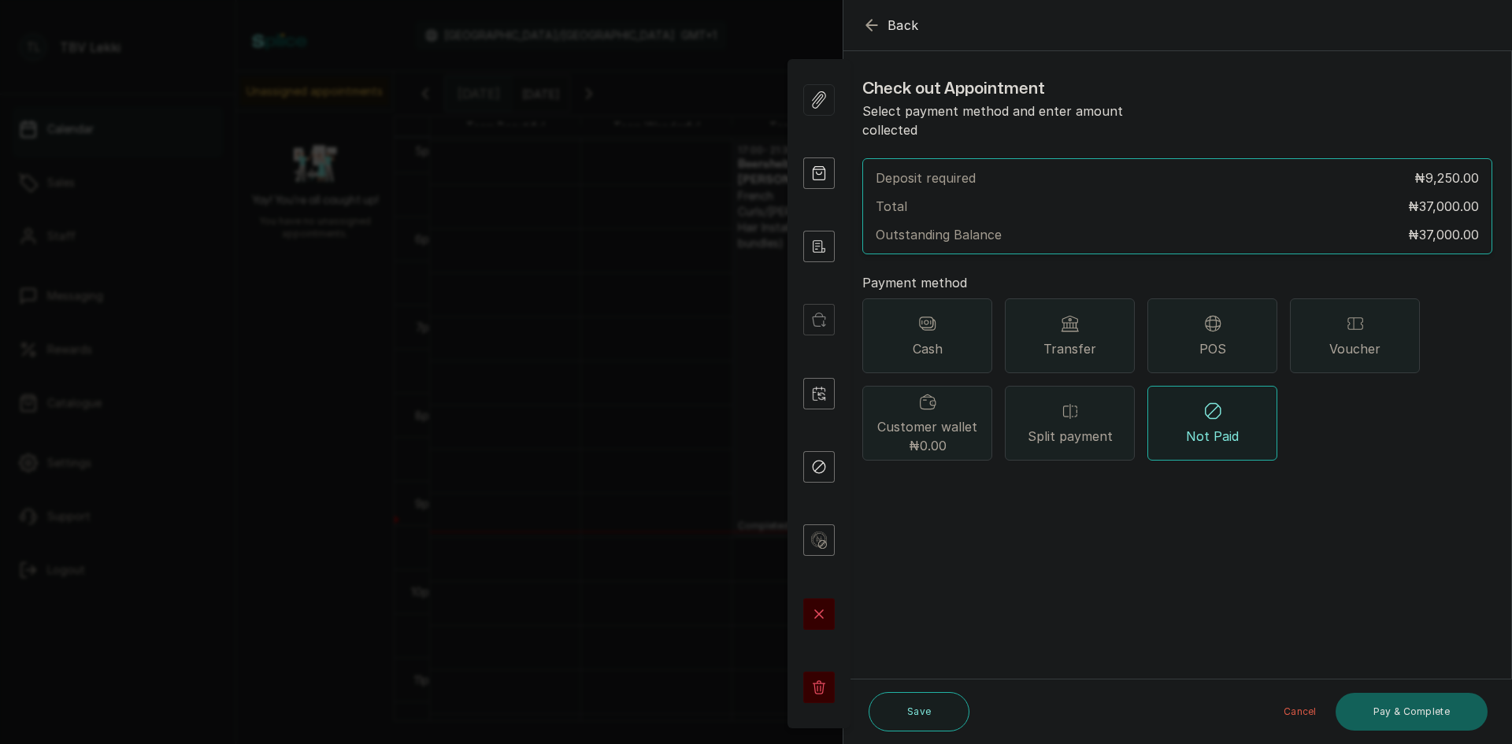
click at [1095, 305] on div "Transfer" at bounding box center [1070, 336] width 130 height 75
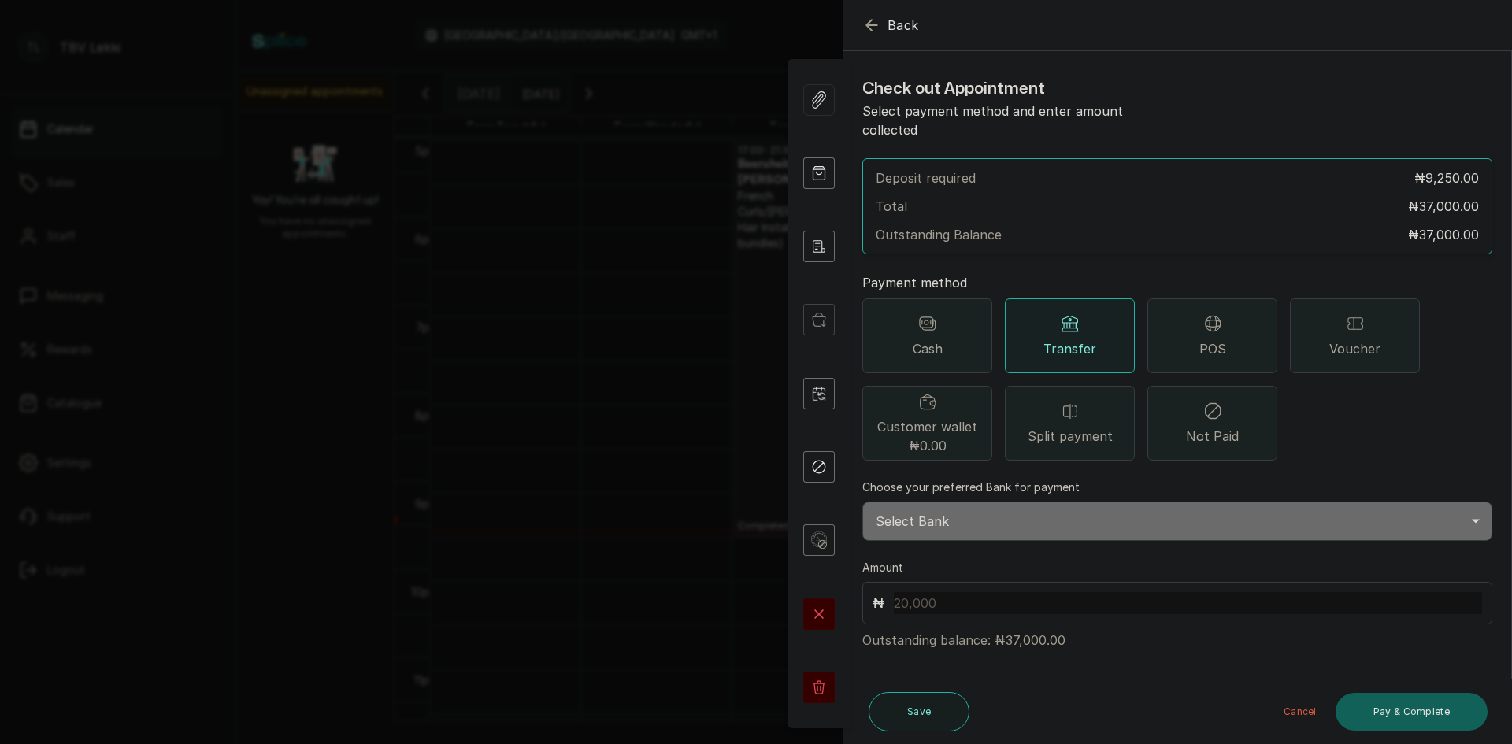
click at [1032, 504] on select "Select Bank TRACTION/TBV LEKKI Paystack-Titan Traction - The braiding vault lek…" at bounding box center [1177, 521] width 630 height 39
select select "118e1c88-eefc-4432-b8b6-73435625d06e"
click at [862, 502] on select "Select Bank TRACTION/TBV LEKKI Paystack-Titan Traction - The braiding vault lek…" at bounding box center [1177, 521] width 630 height 39
click at [1011, 592] on input "text" at bounding box center [1188, 603] width 588 height 22
type input "37,000"
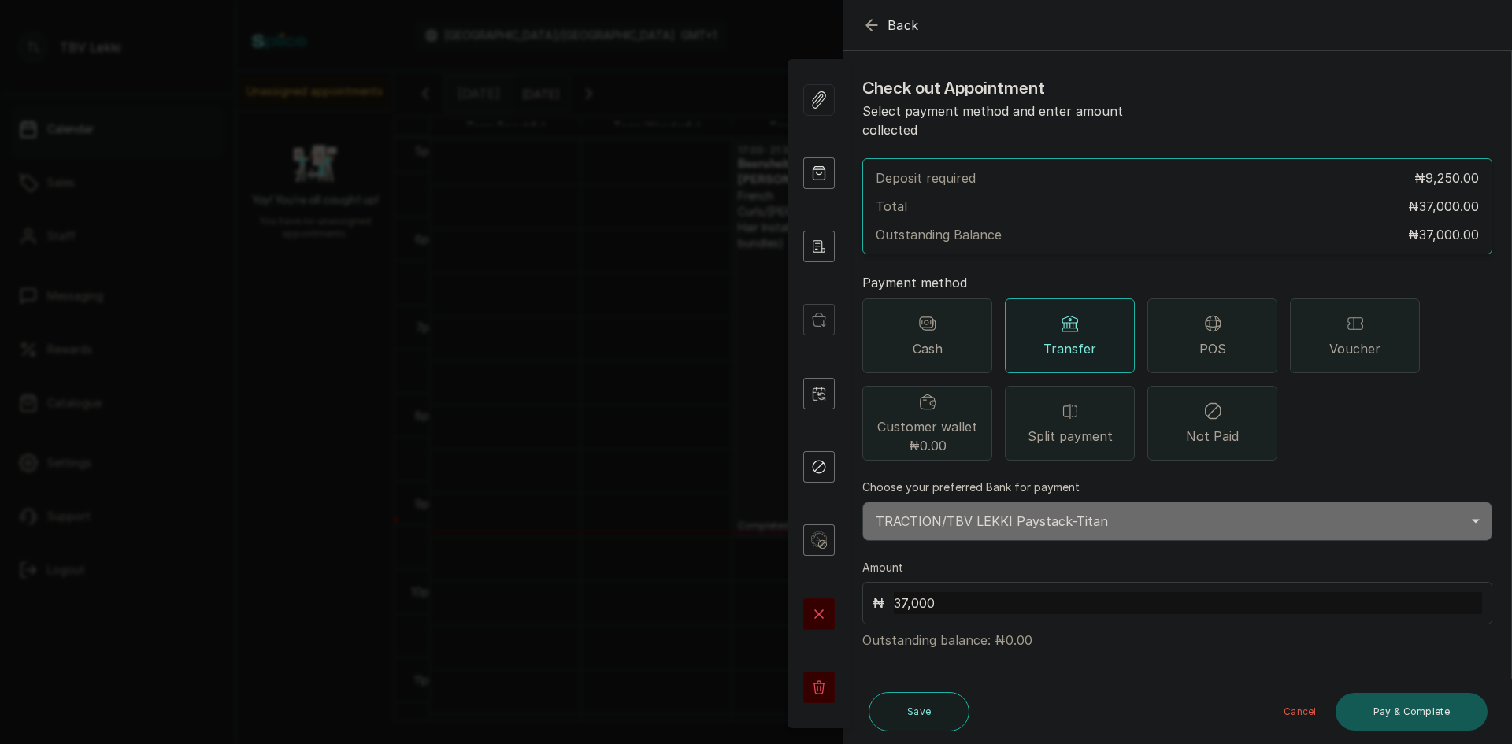
click at [1401, 720] on button "Pay & Complete" at bounding box center [1412, 712] width 152 height 38
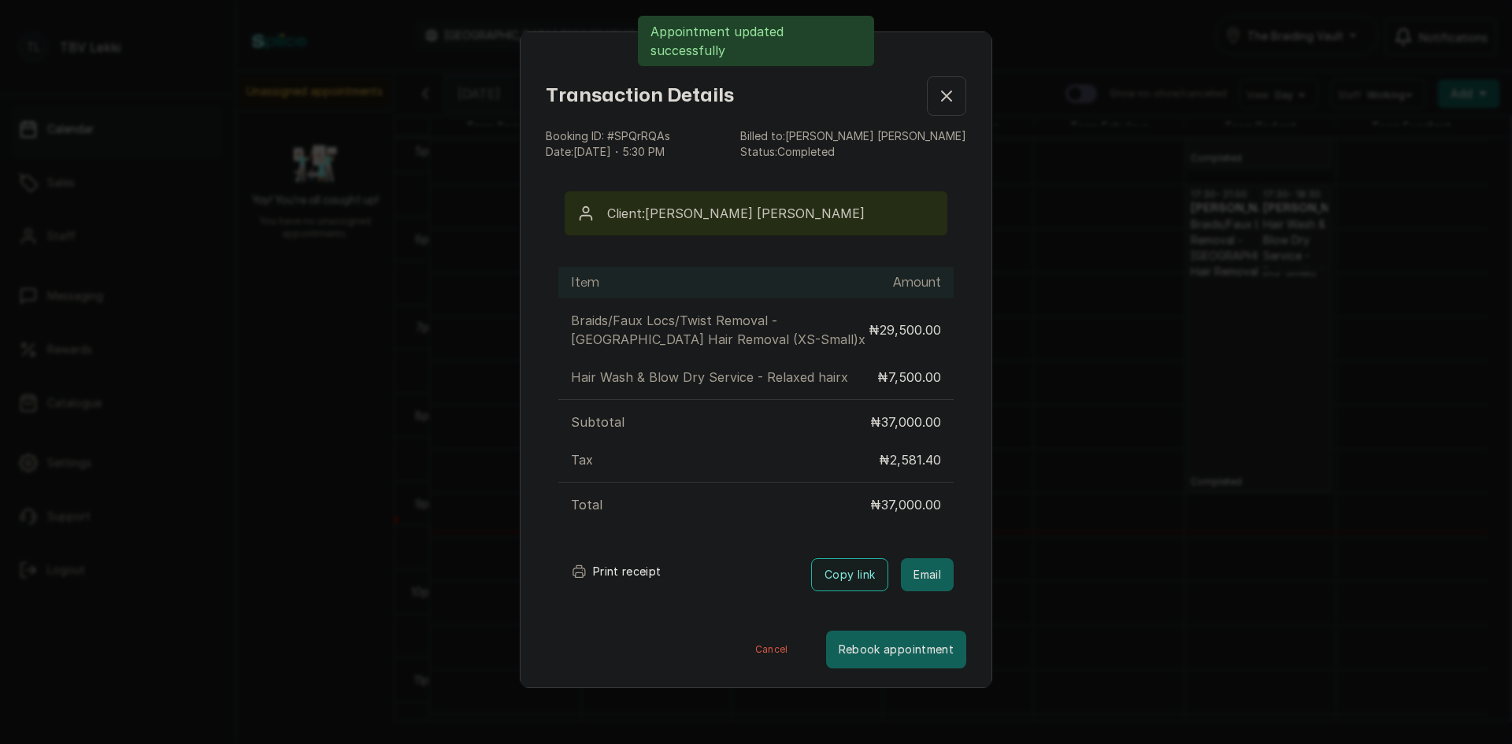
click at [618, 573] on button "Print receipt" at bounding box center [616, 572] width 116 height 32
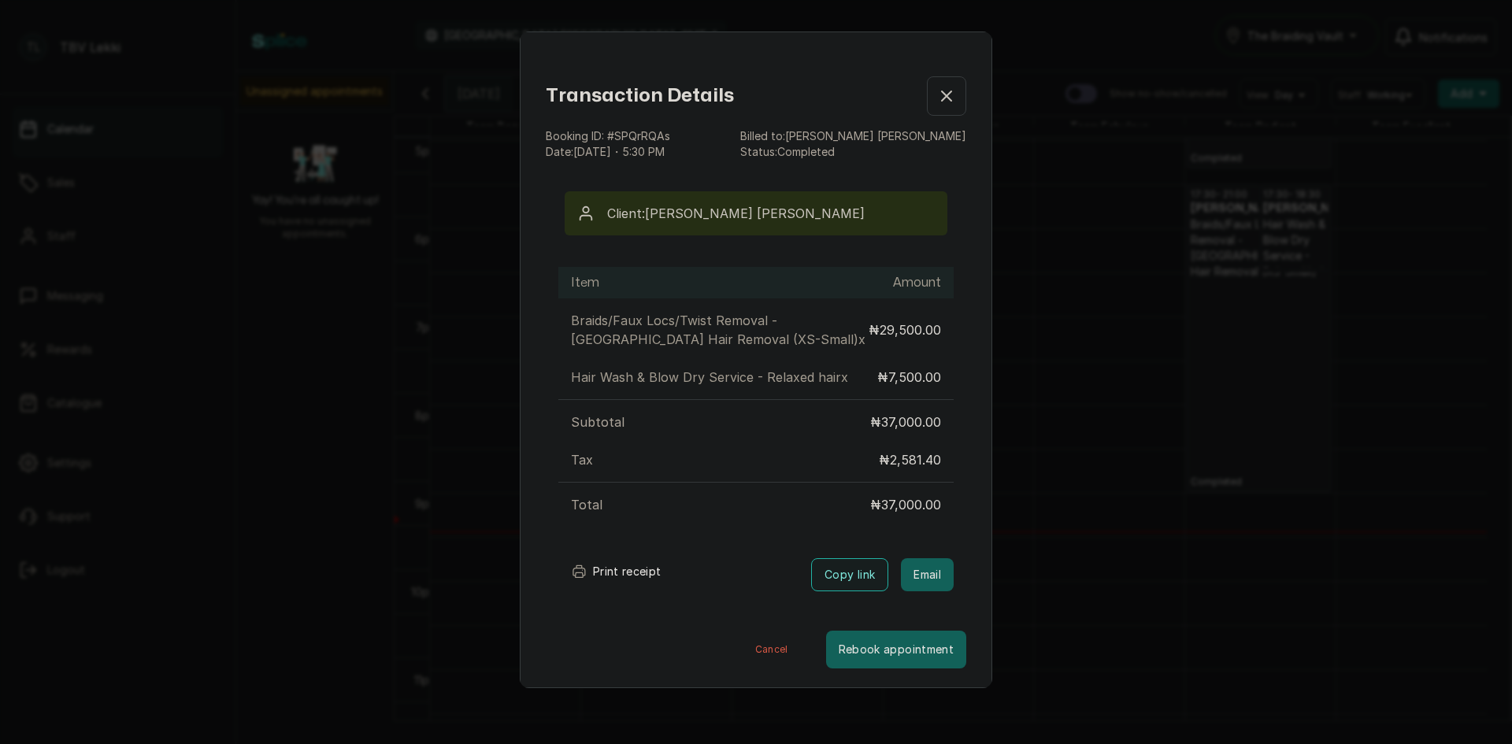
click at [937, 104] on icon "button" at bounding box center [946, 96] width 19 height 19
